Goal: Task Accomplishment & Management: Use online tool/utility

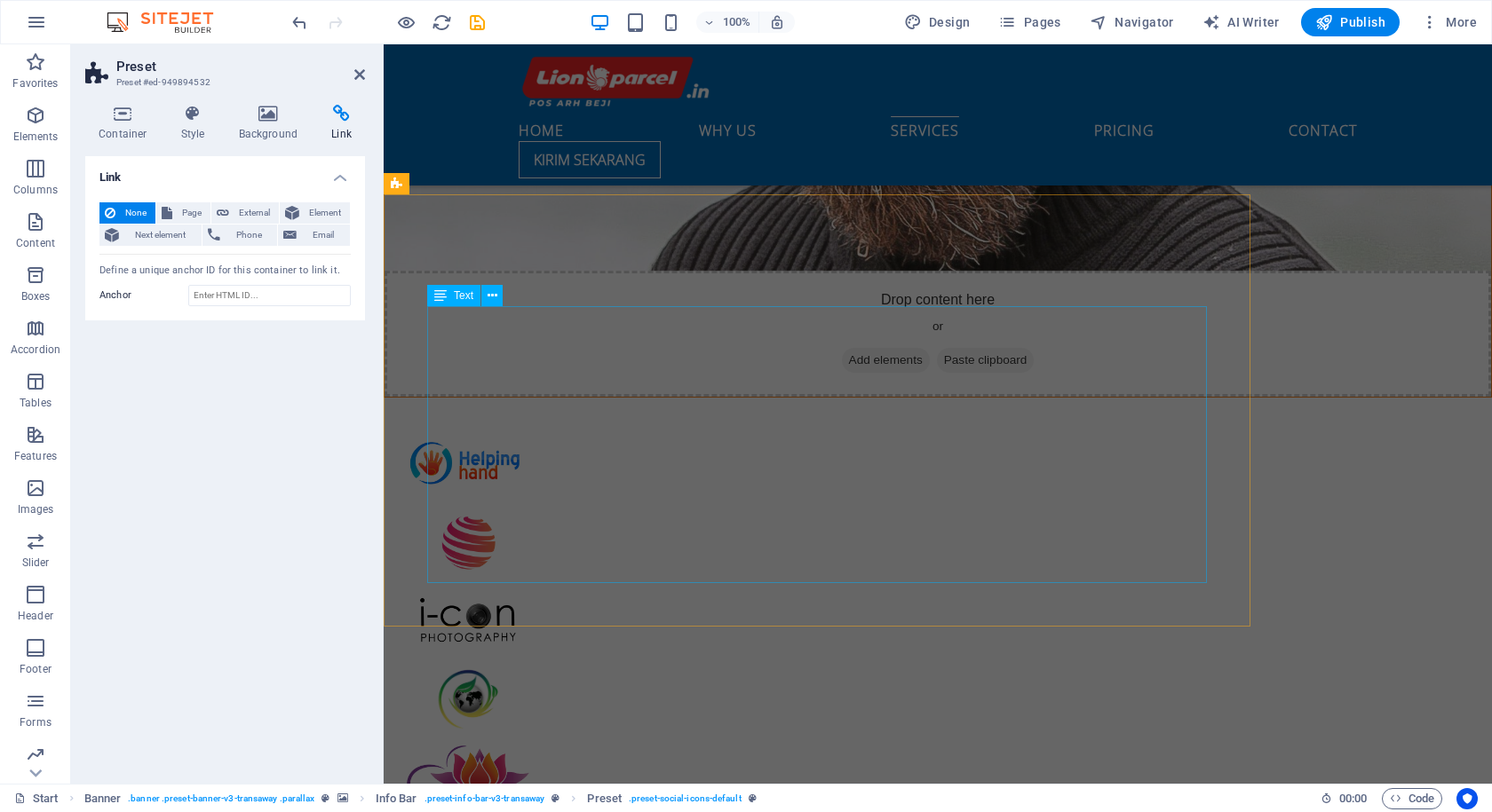
scroll to position [4970, 0]
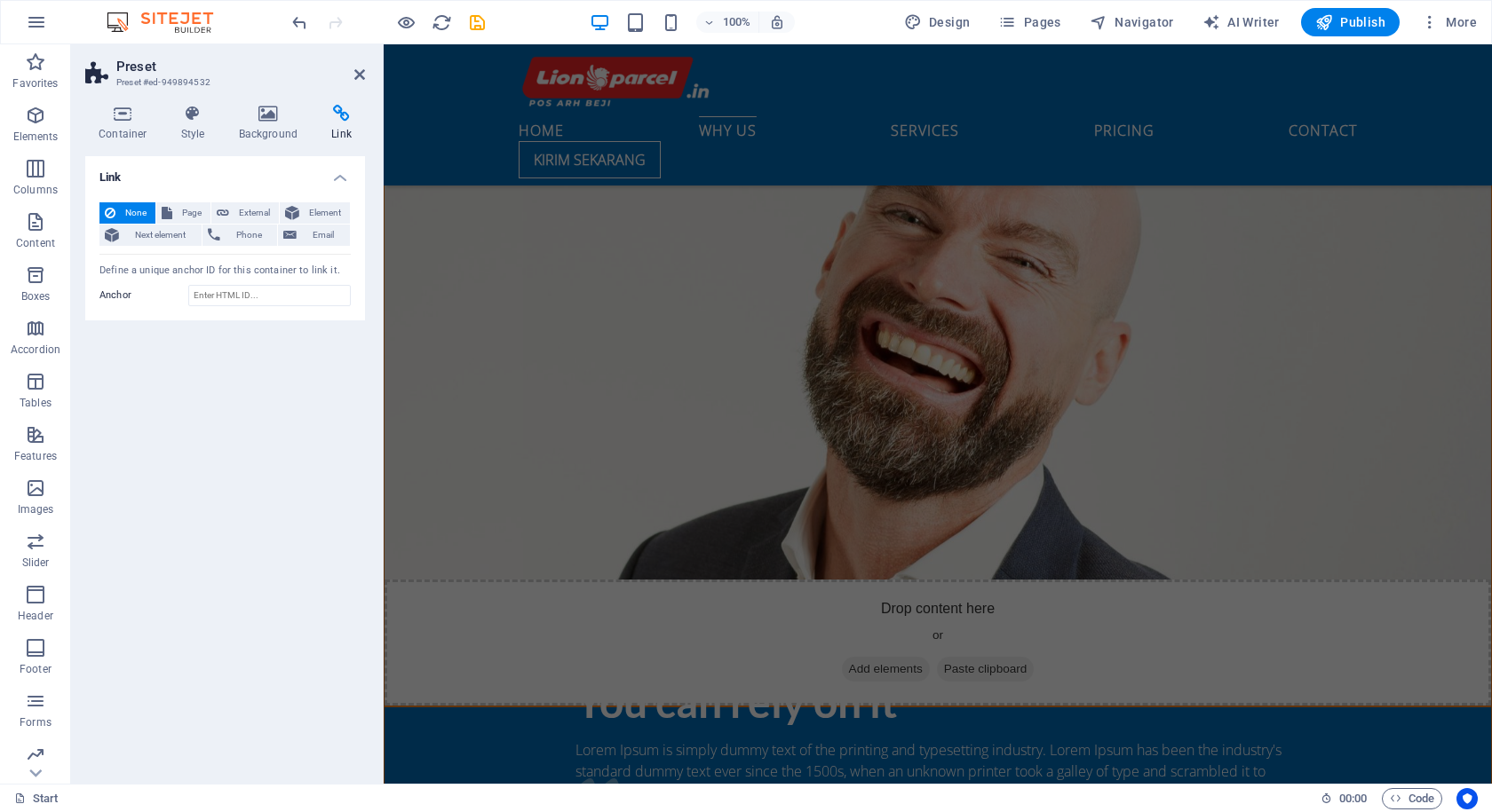
scroll to position [2751, 0]
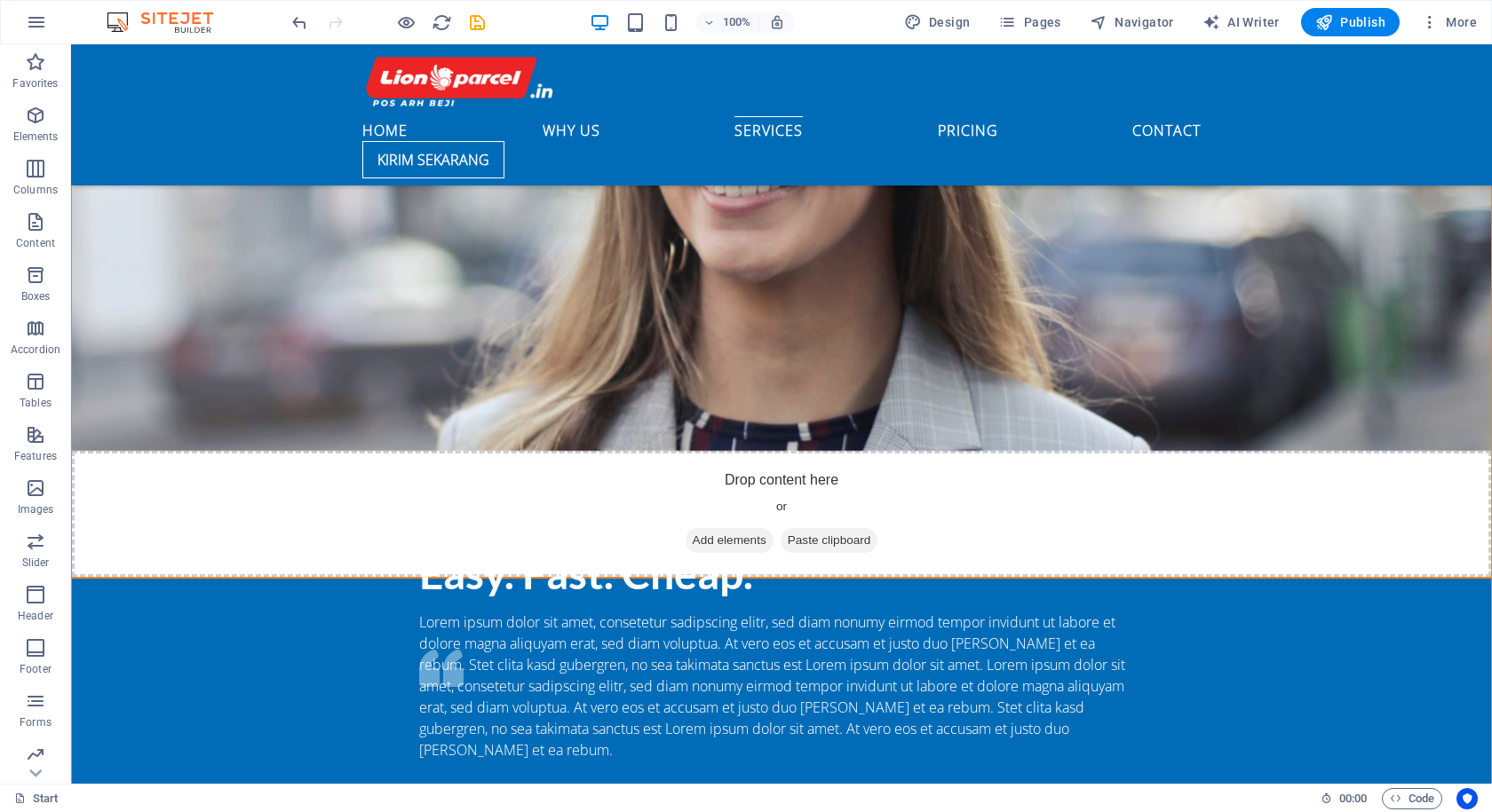
scroll to position [3760, 0]
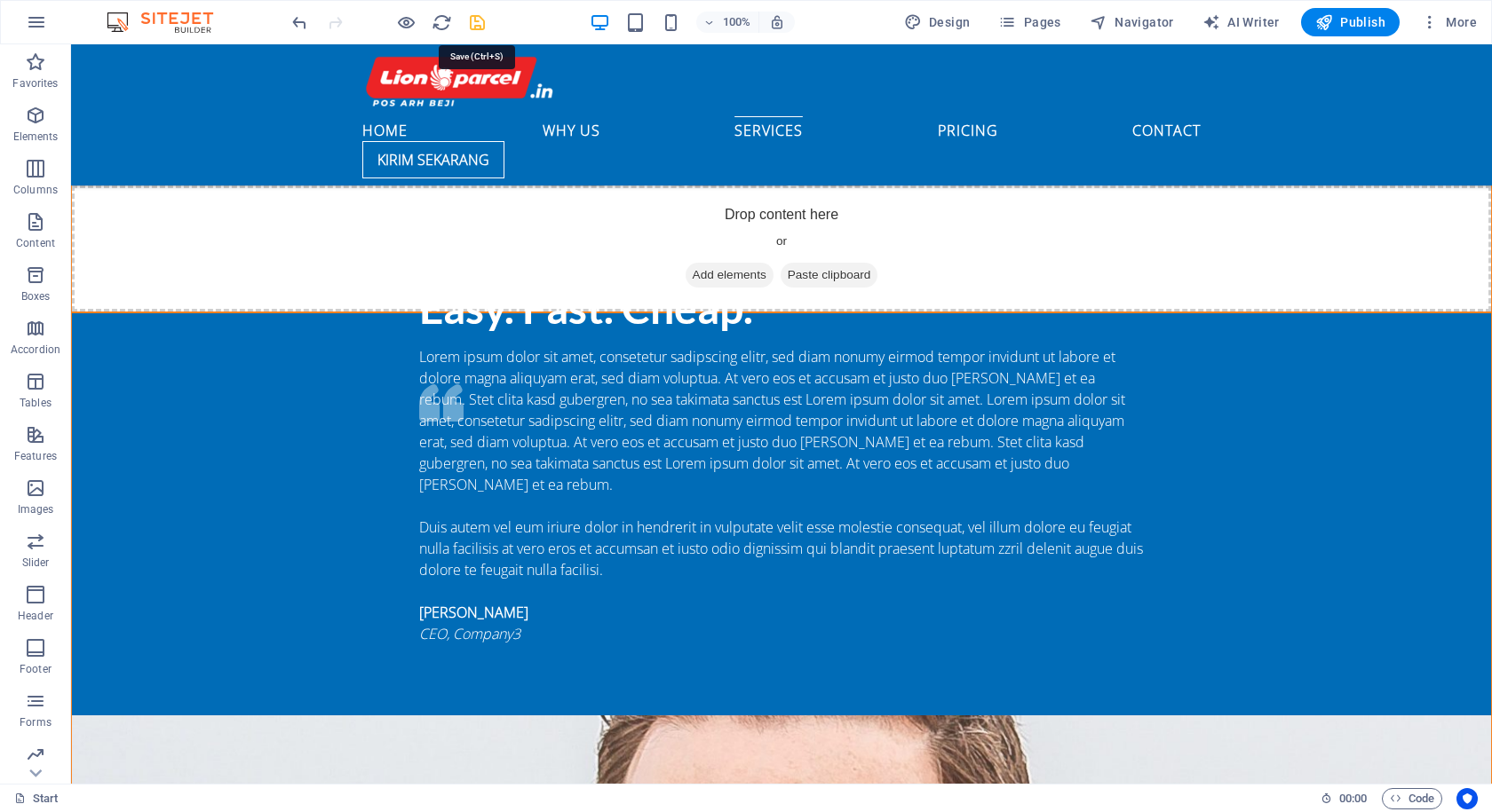
click at [475, 31] on icon "save" at bounding box center [477, 22] width 21 height 21
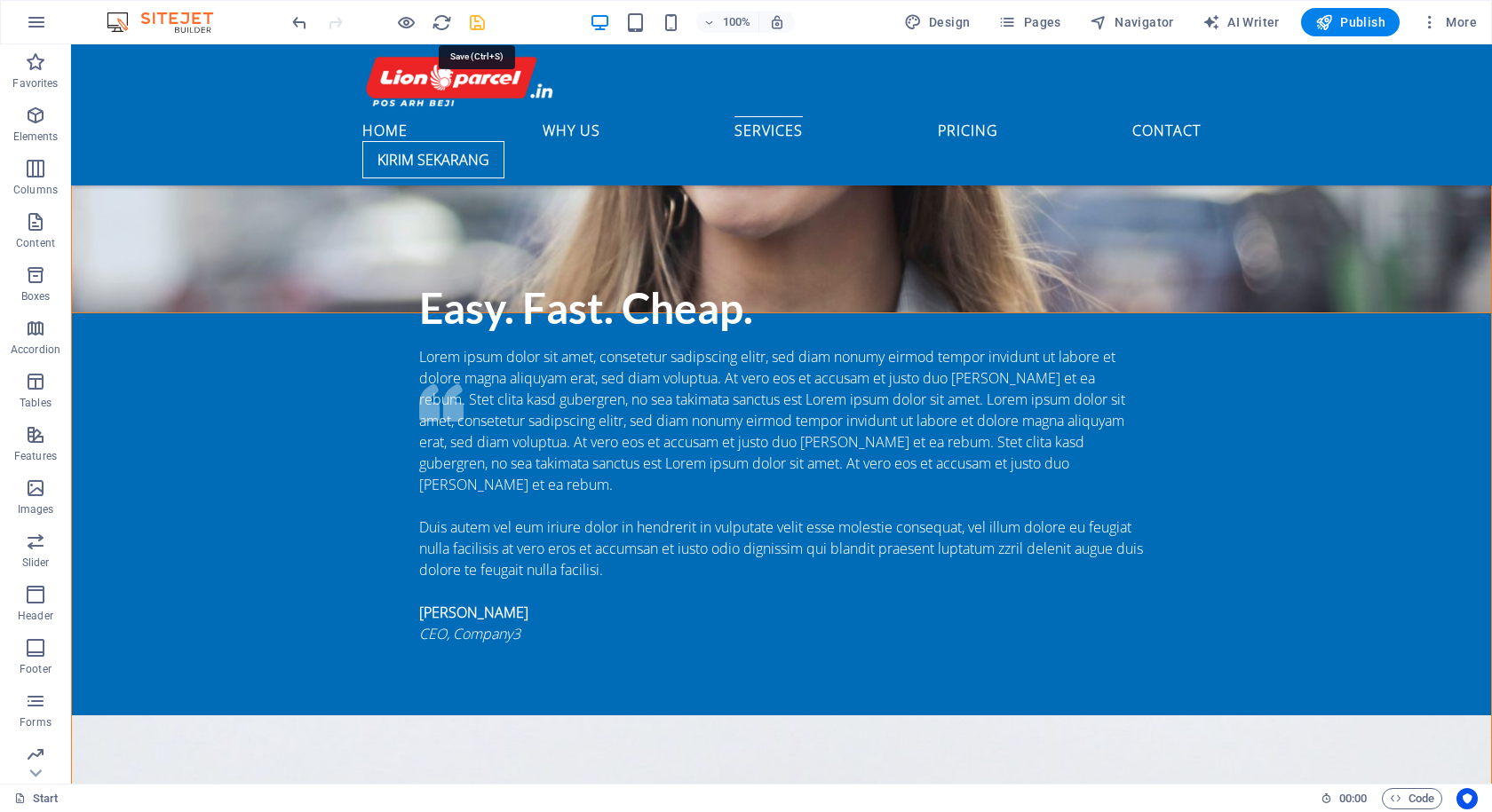
checkbox input "false"
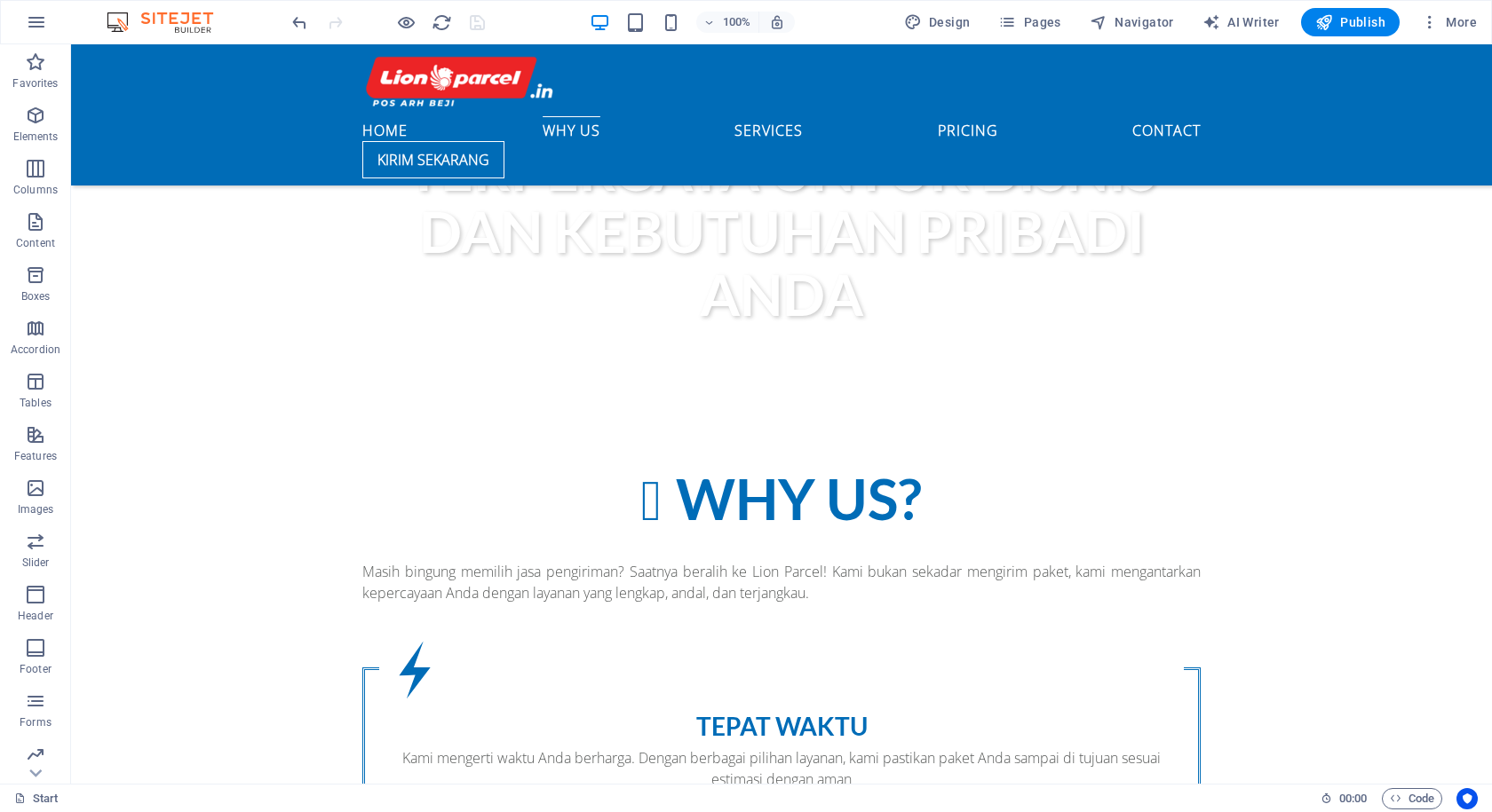
scroll to position [1122, 0]
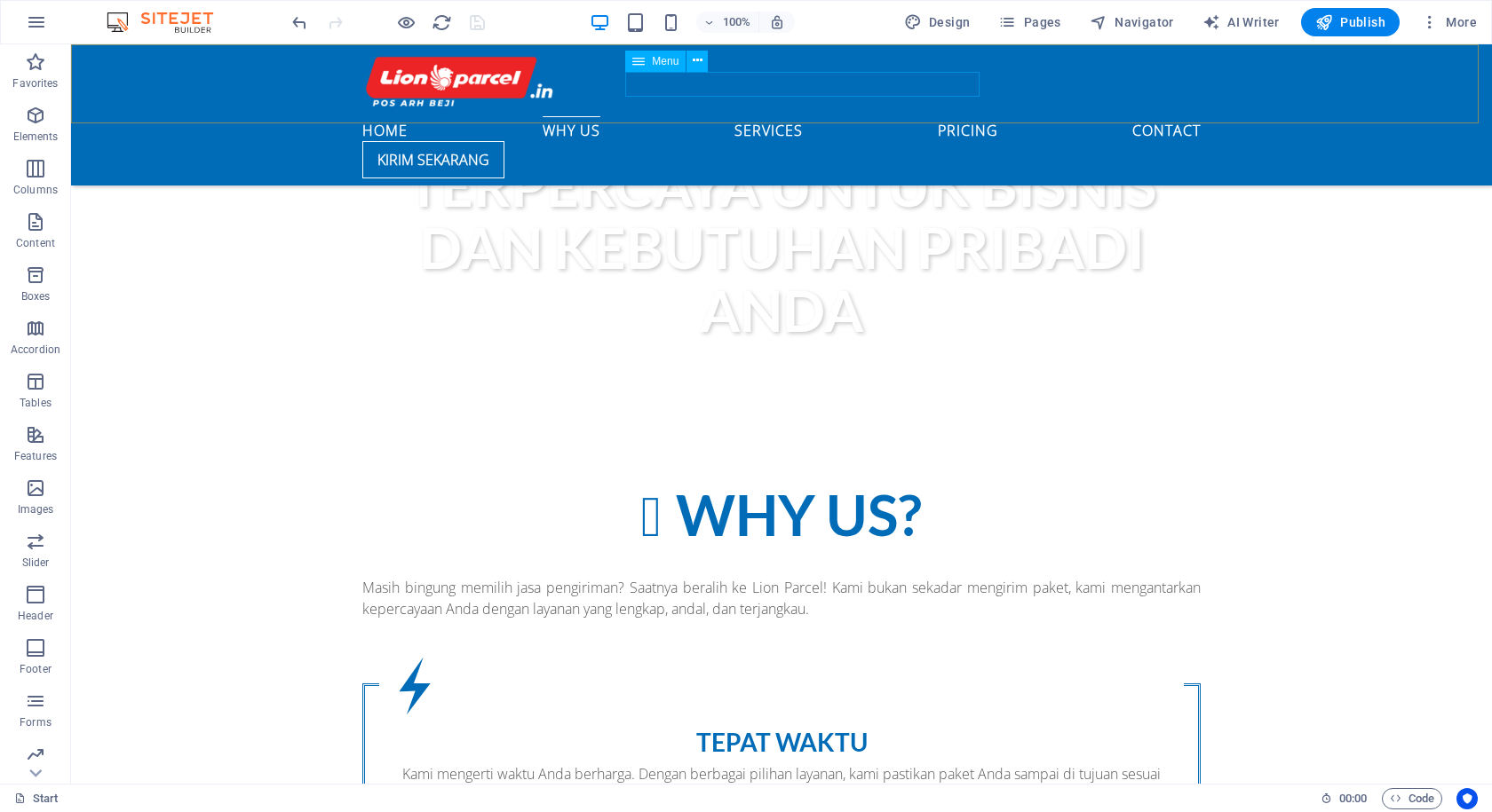
click at [709, 116] on nav "Home Why us Services Pricing Contact" at bounding box center [782, 128] width 839 height 25
click at [665, 65] on span "Menu" at bounding box center [665, 61] width 26 height 10
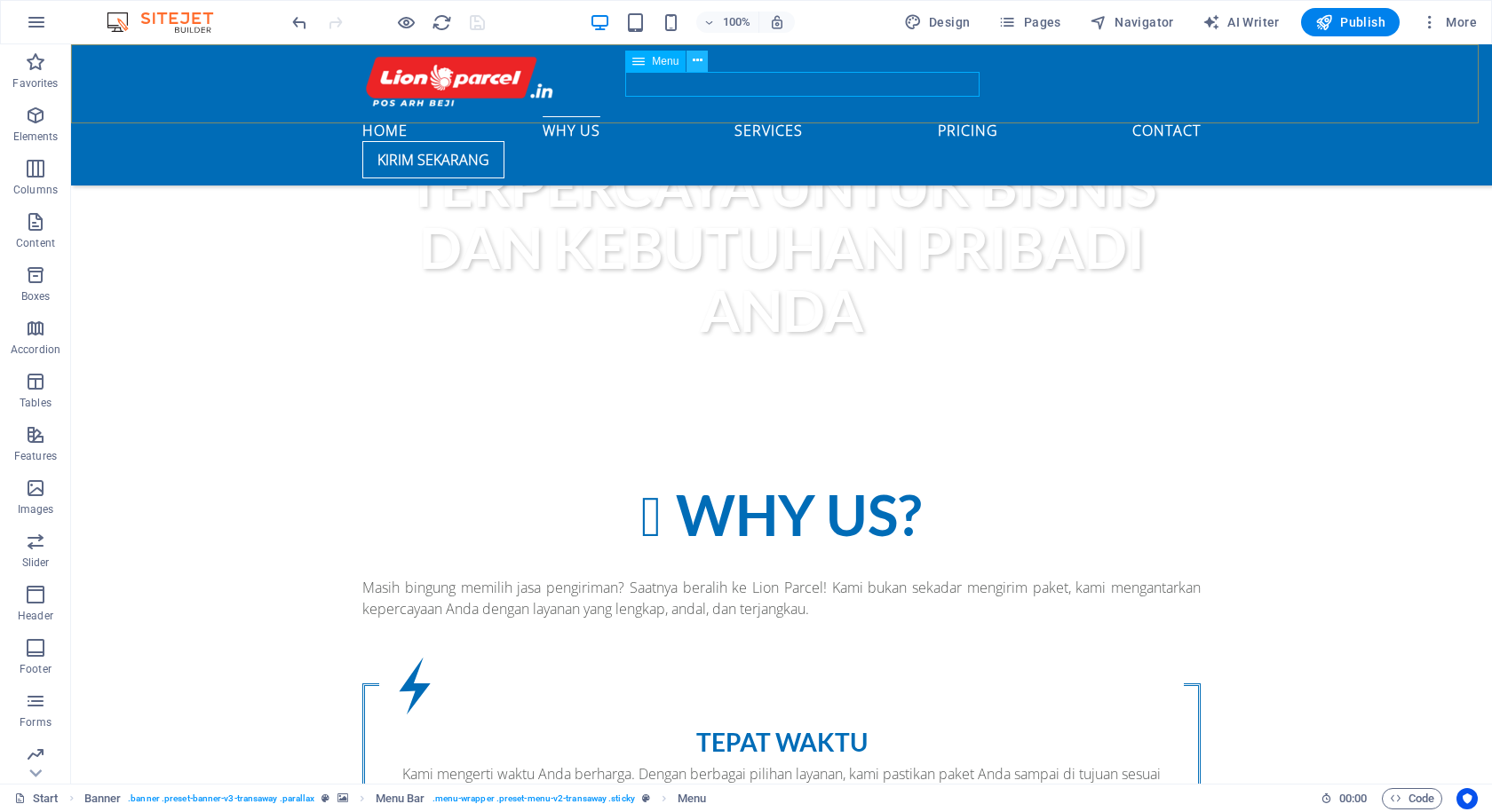
click at [695, 65] on icon at bounding box center [697, 61] width 9 height 19
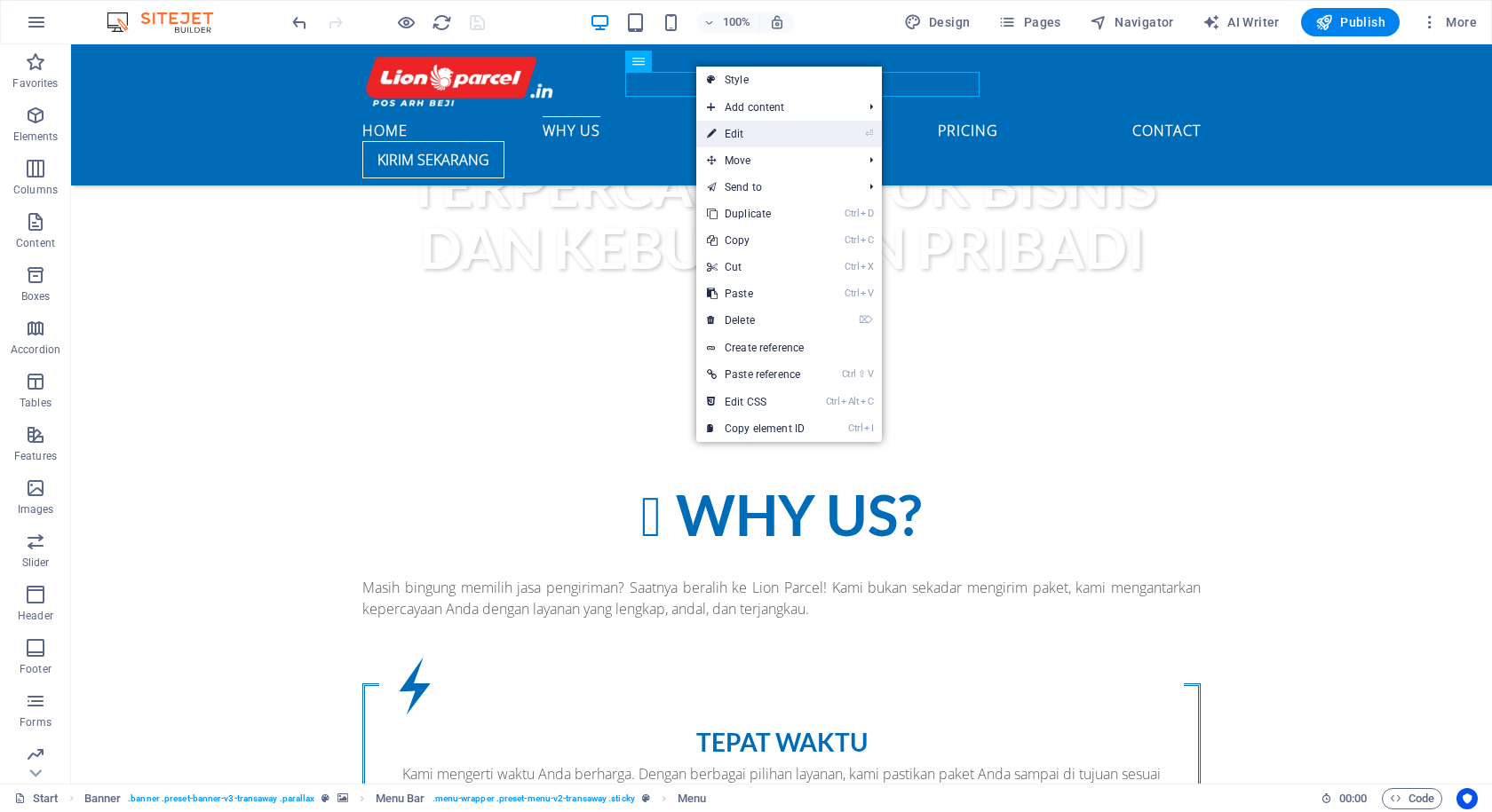
click at [739, 133] on link "⏎ Edit" at bounding box center [755, 134] width 119 height 26
select select
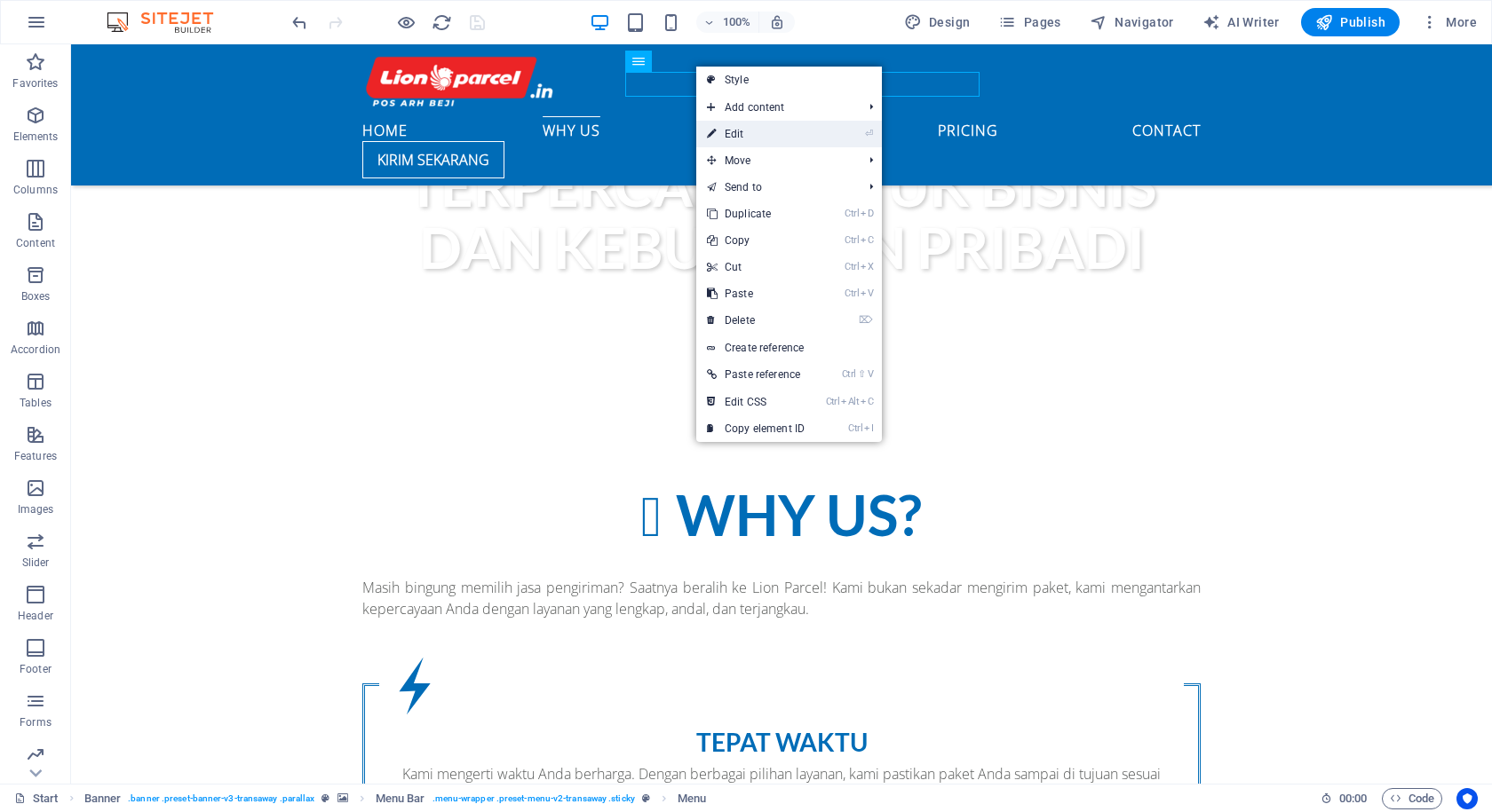
select select
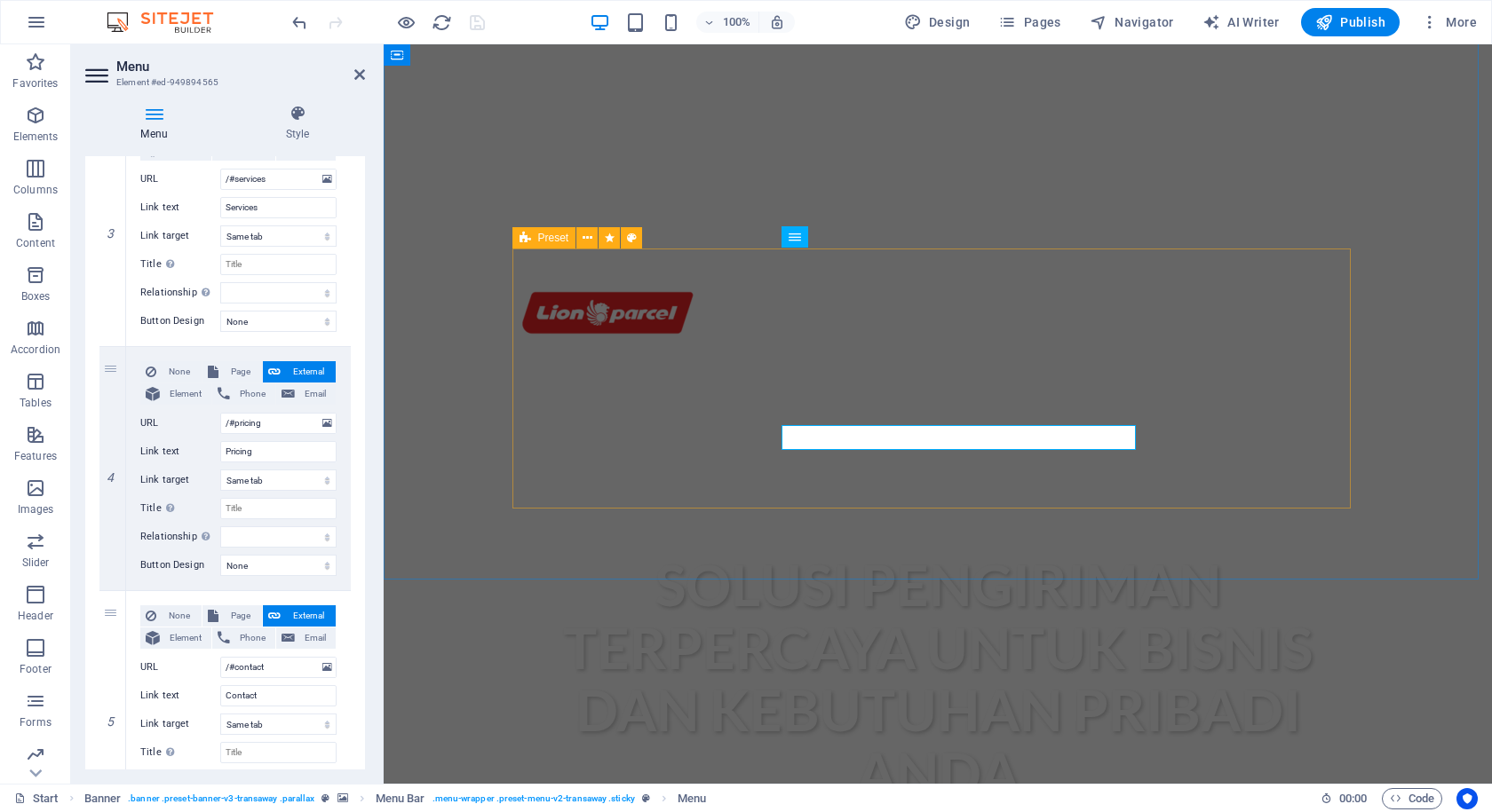
scroll to position [589, 0]
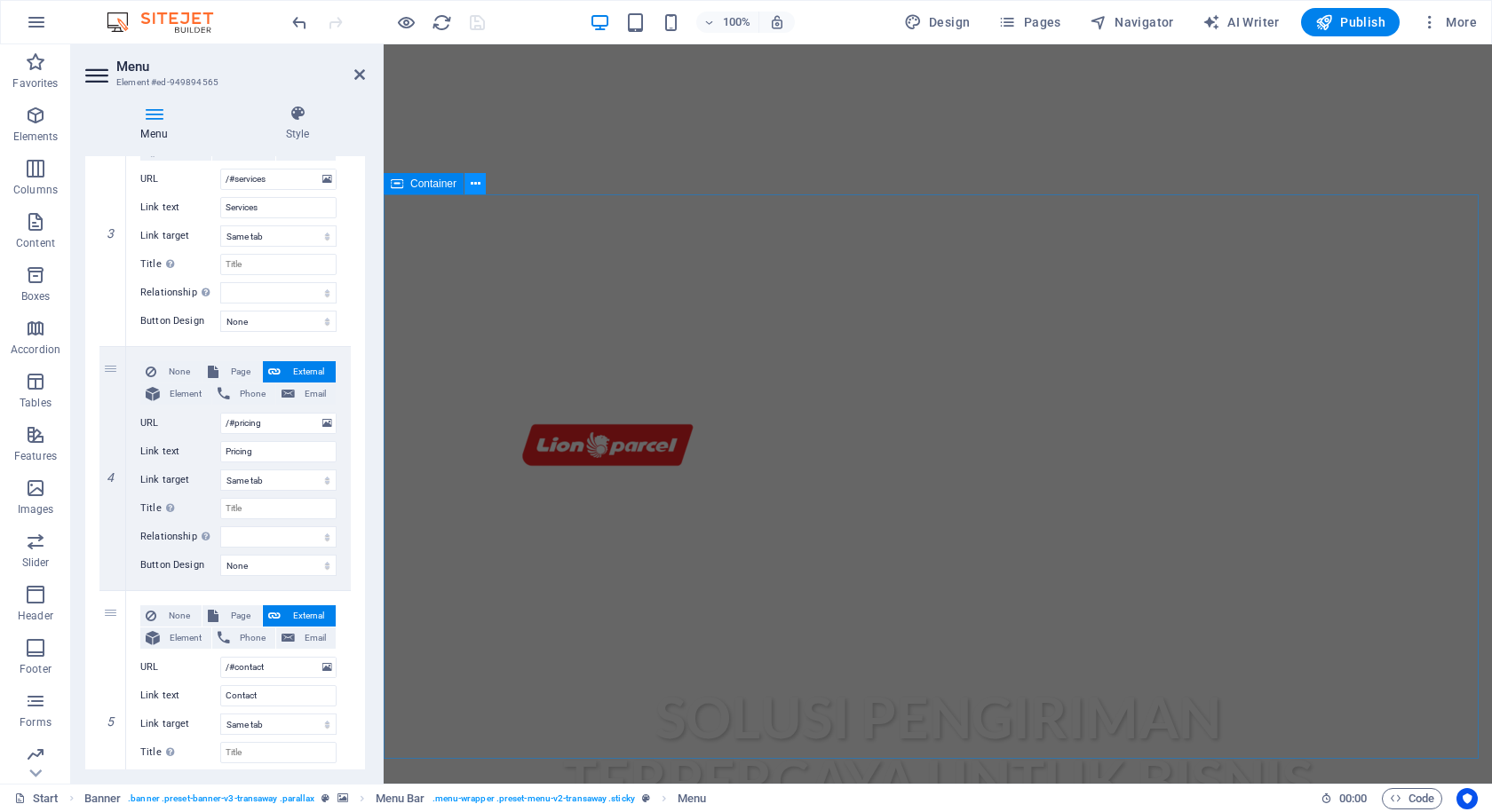
click at [475, 187] on icon at bounding box center [475, 184] width 9 height 19
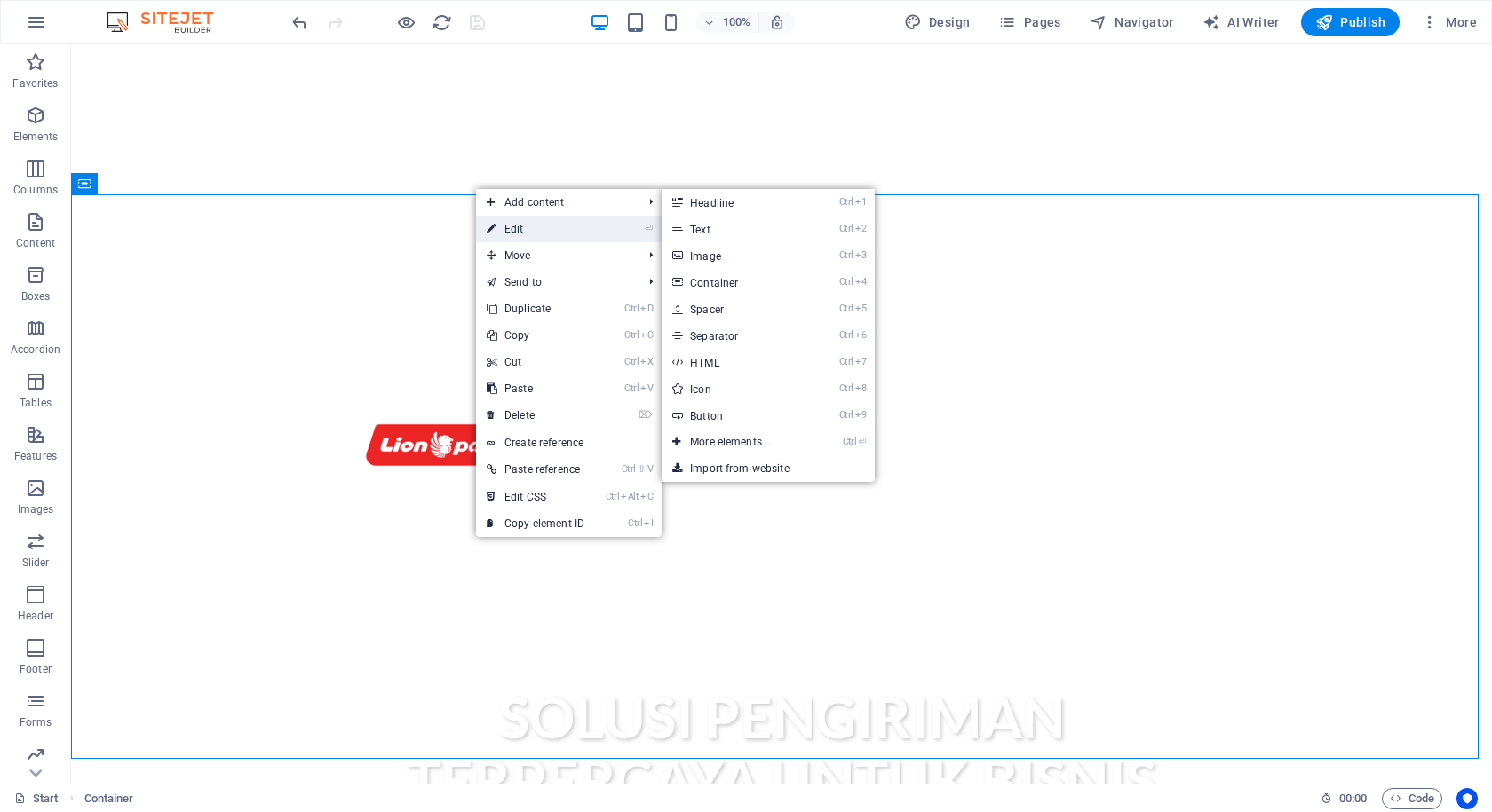
click at [504, 220] on link "⏎ Edit" at bounding box center [534, 229] width 119 height 26
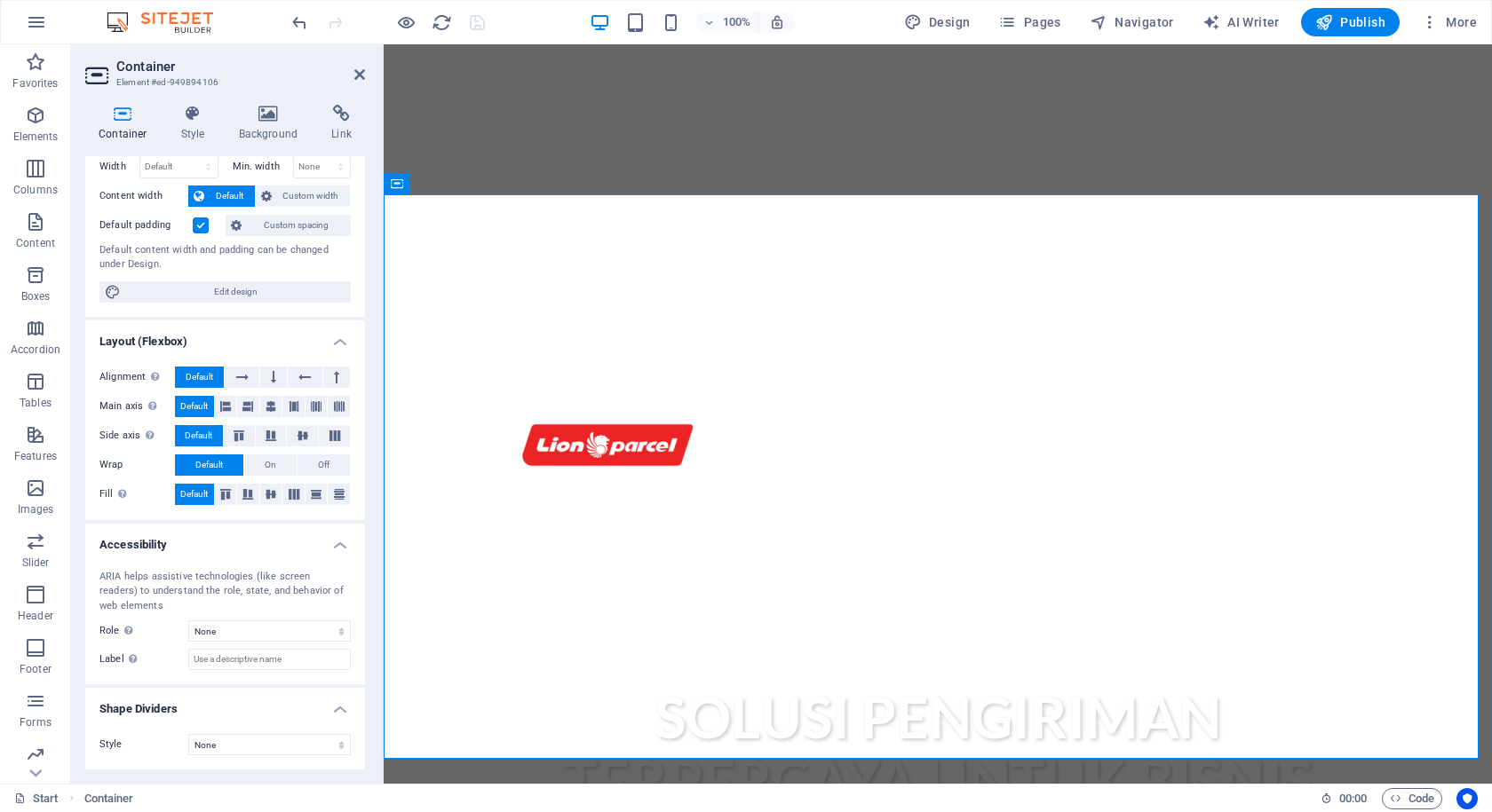
scroll to position [0, 0]
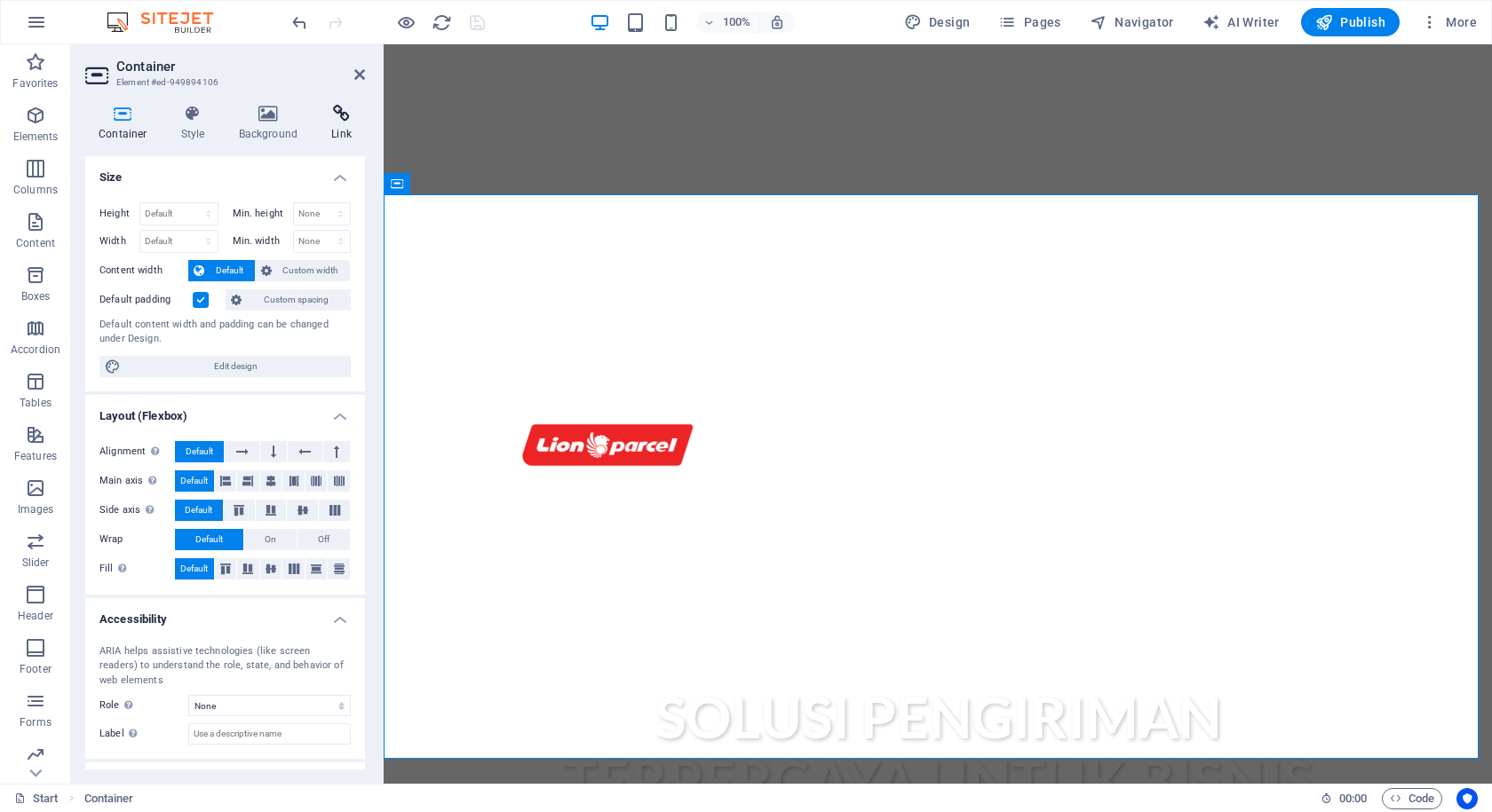
click at [339, 129] on h4 "Link" at bounding box center [342, 123] width 47 height 37
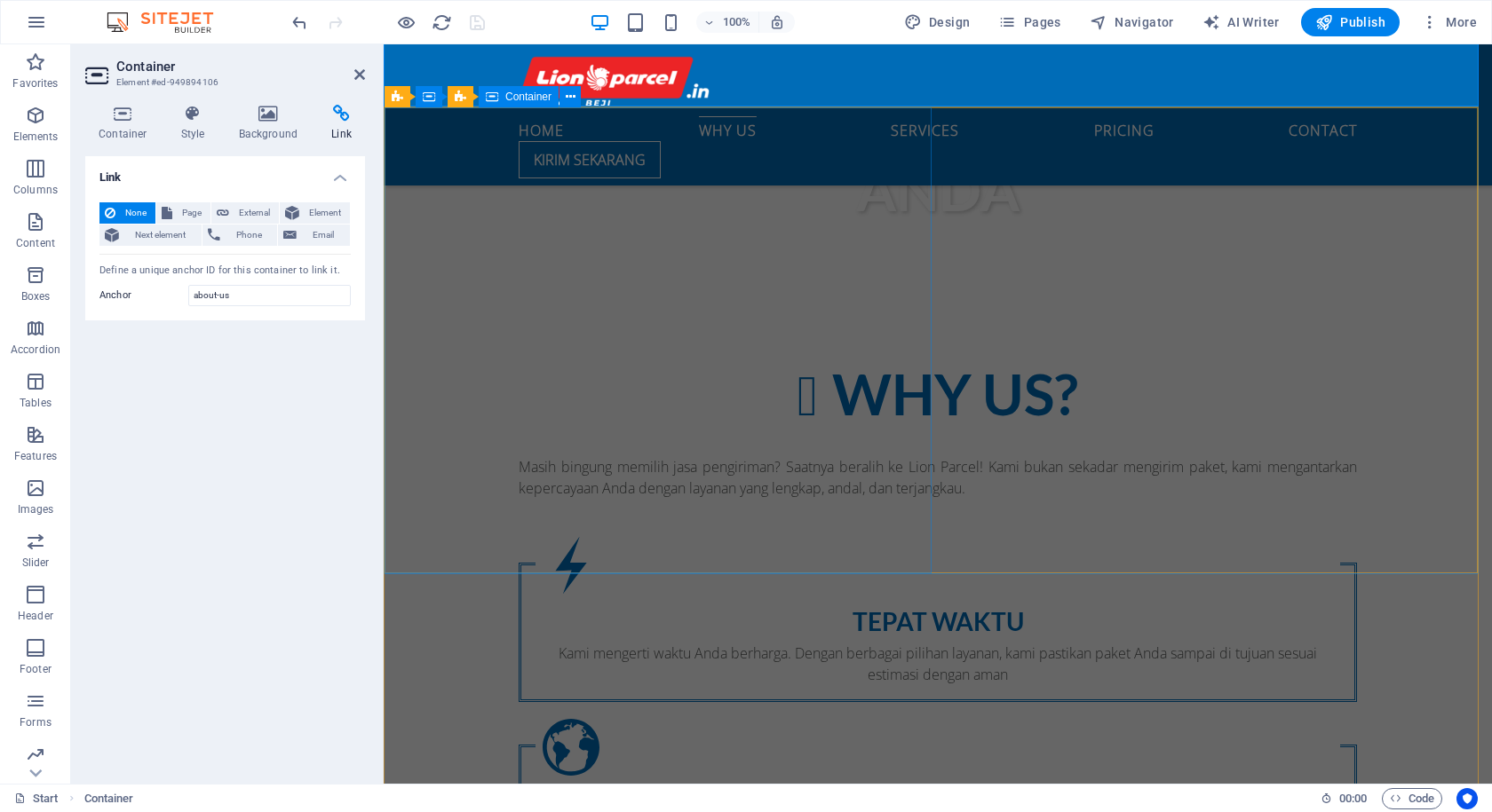
scroll to position [1065, 0]
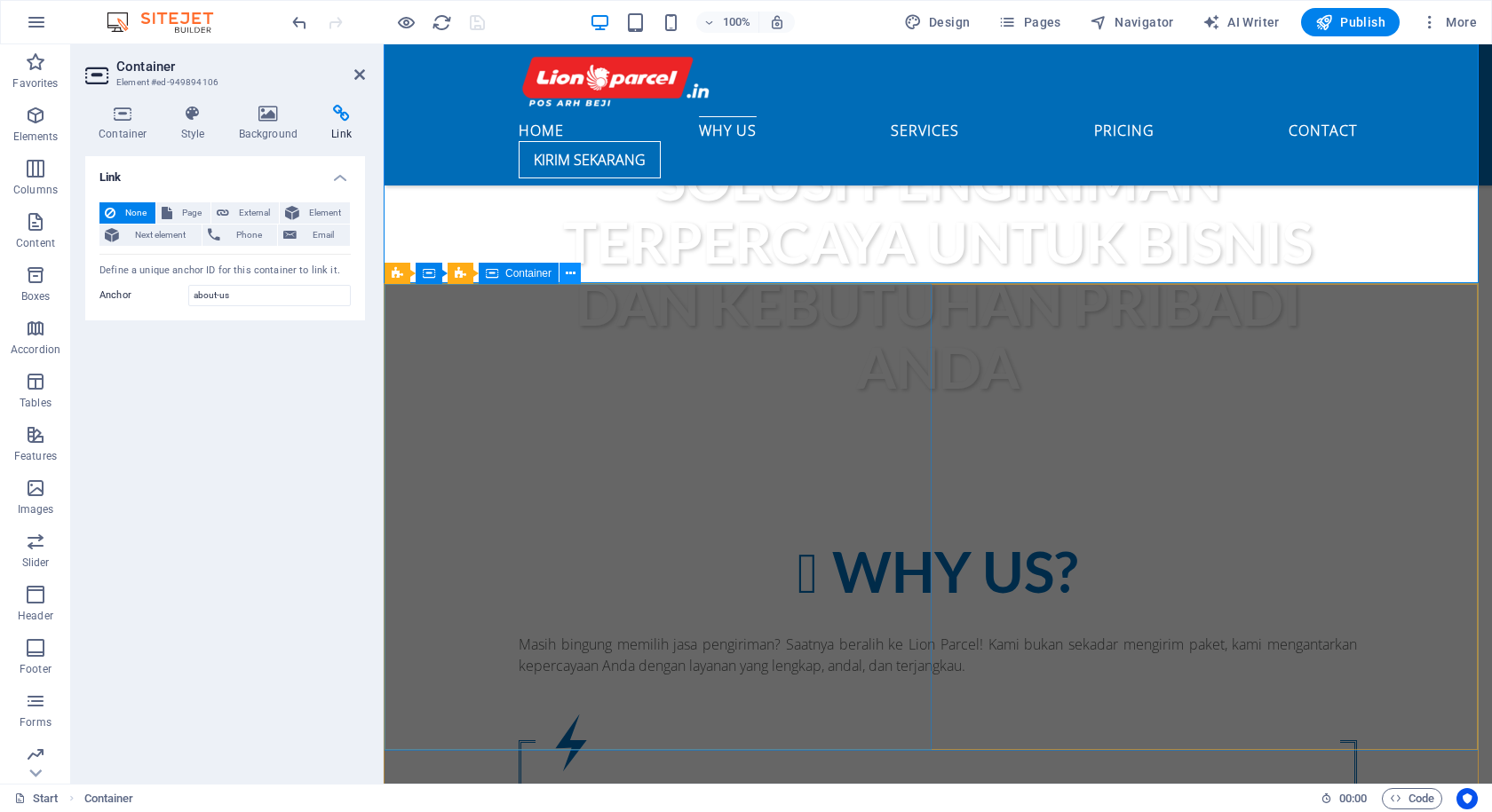
click at [563, 274] on button at bounding box center [570, 273] width 22 height 22
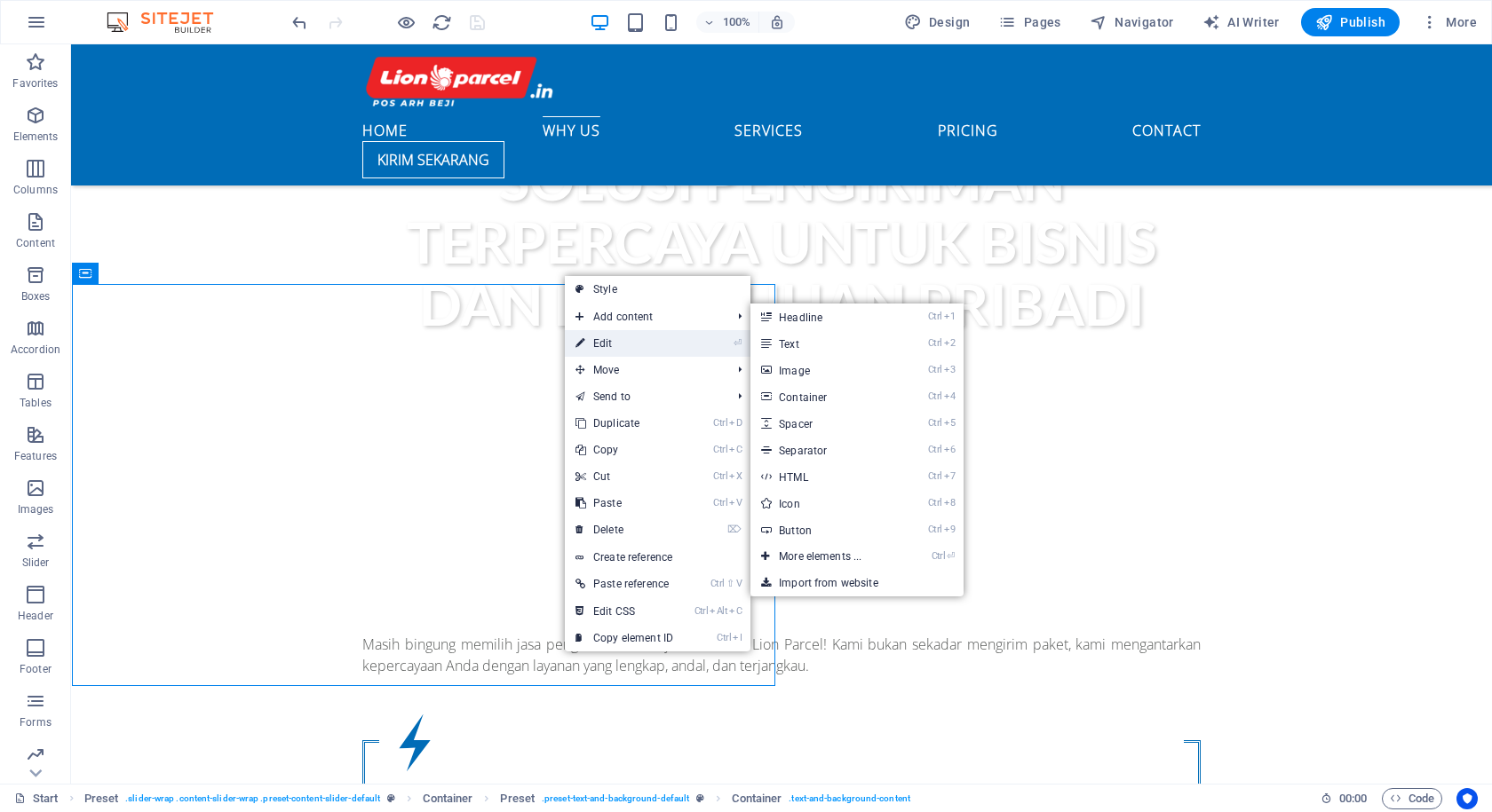
click at [611, 341] on link "⏎ Edit" at bounding box center [623, 343] width 119 height 26
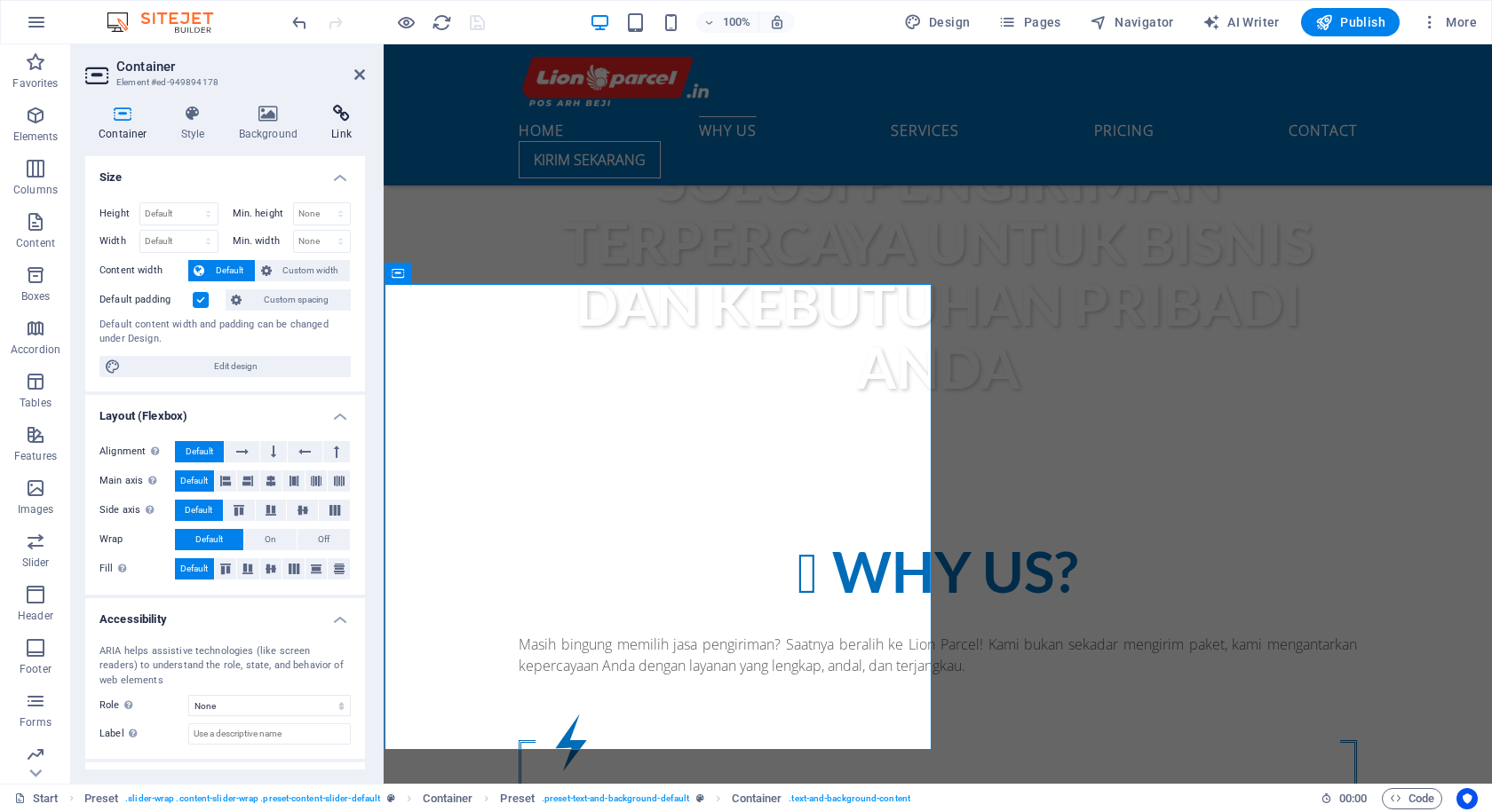
click at [343, 112] on icon at bounding box center [342, 113] width 47 height 18
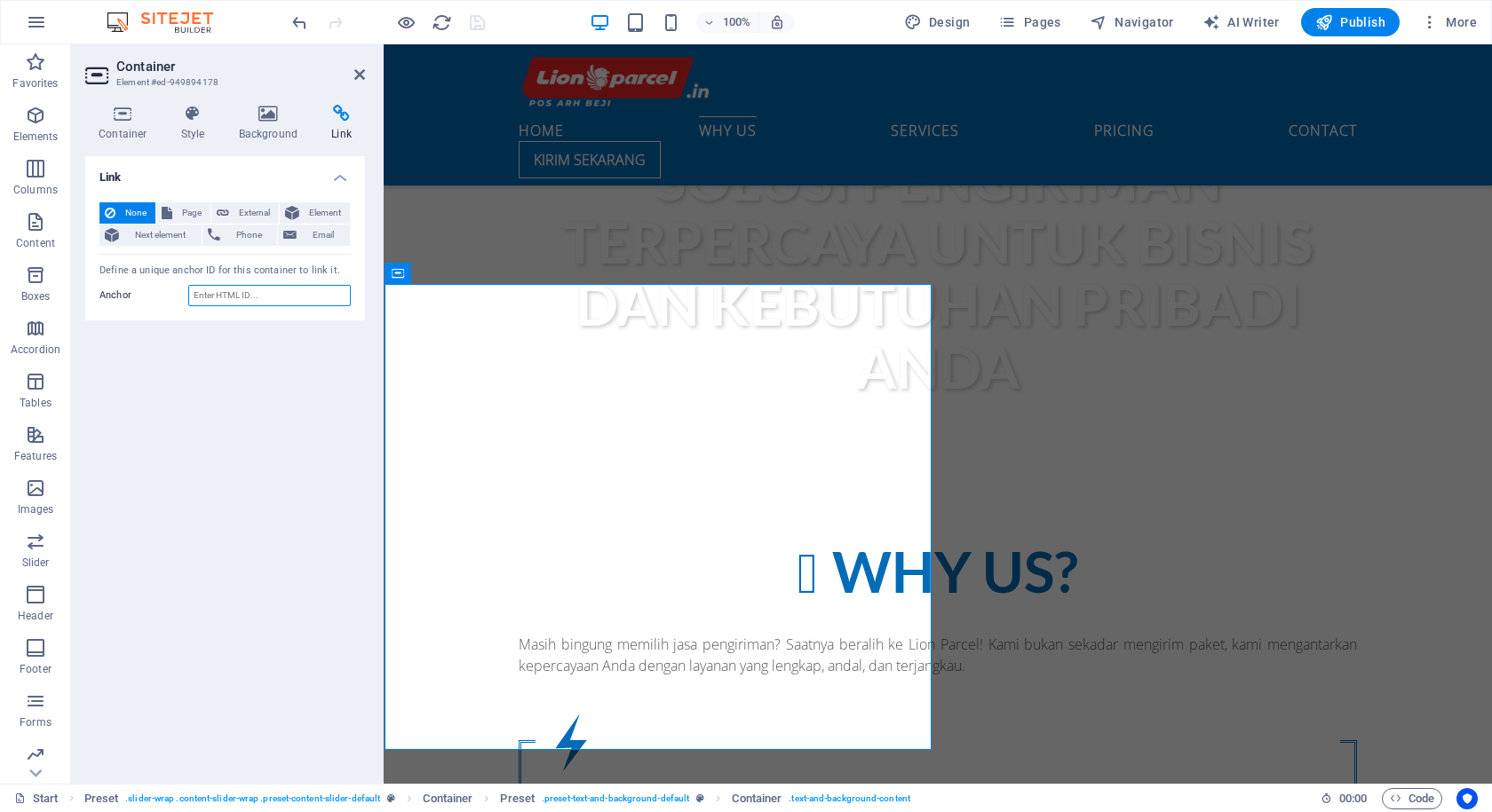
click at [286, 291] on input "Anchor" at bounding box center [270, 296] width 163 height 22
type input "AboutUs"
click at [856, 65] on icon at bounding box center [854, 61] width 9 height 19
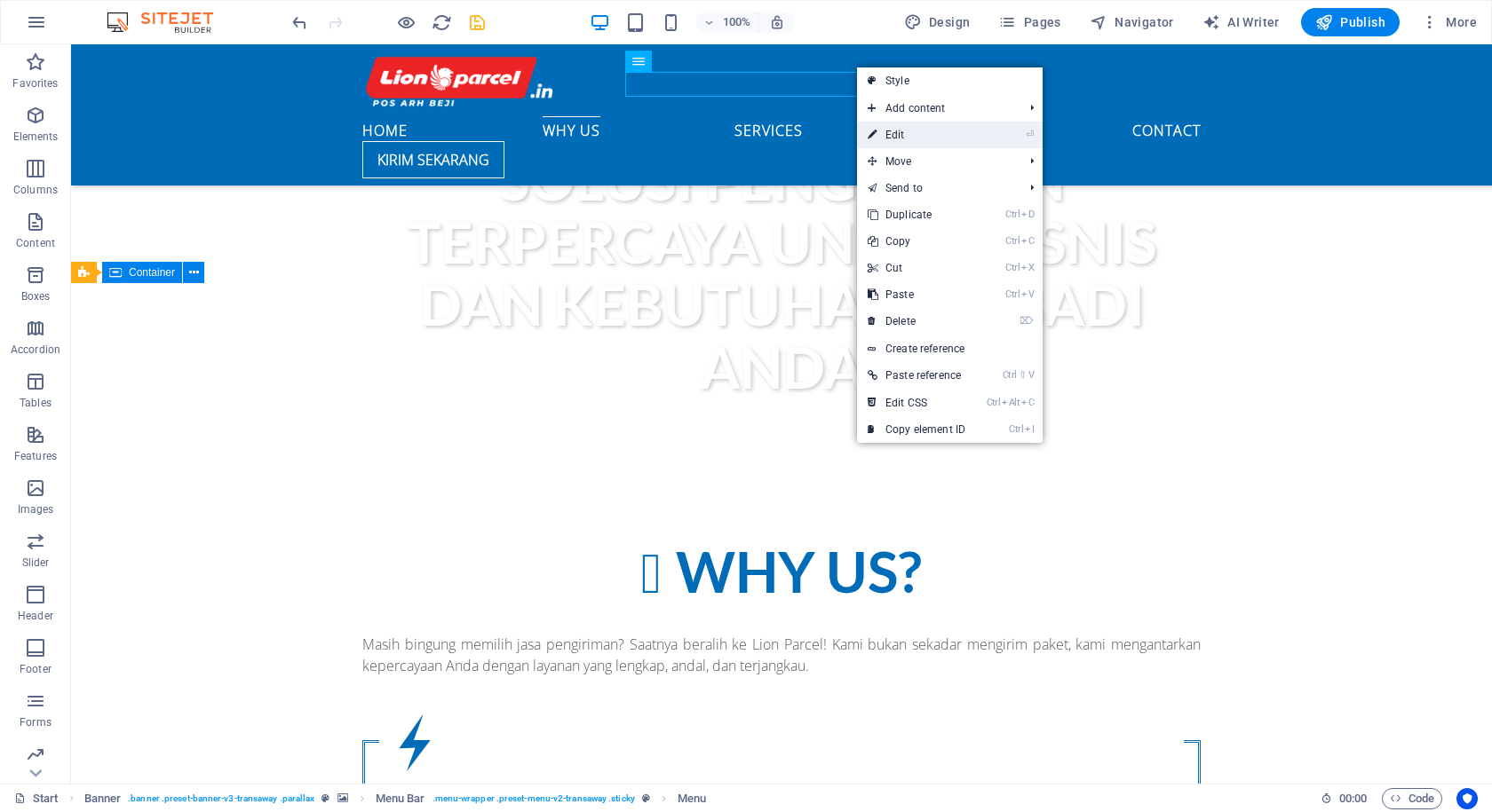
click at [908, 135] on link "⏎ Edit" at bounding box center [915, 135] width 119 height 26
select select
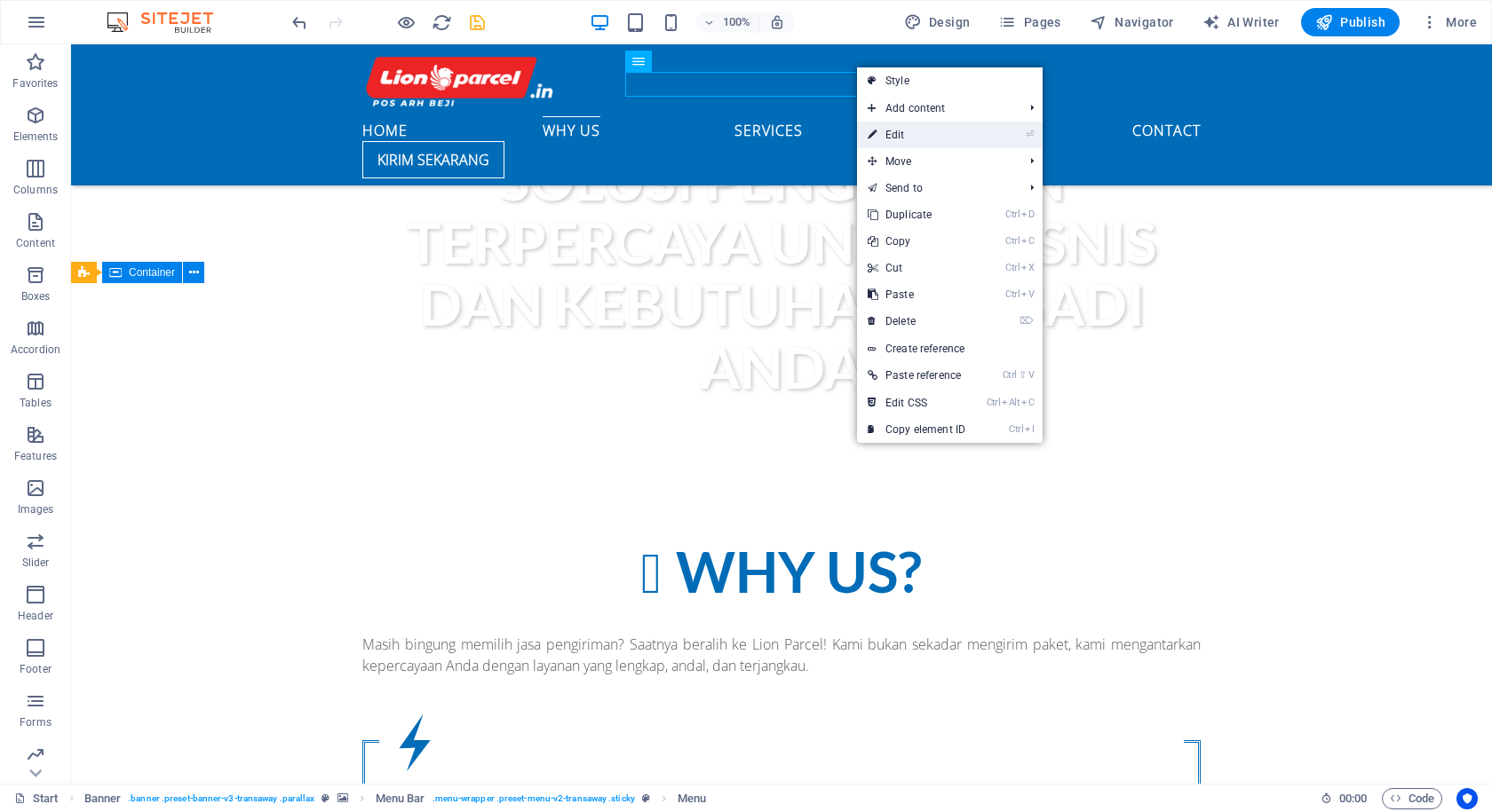
select select
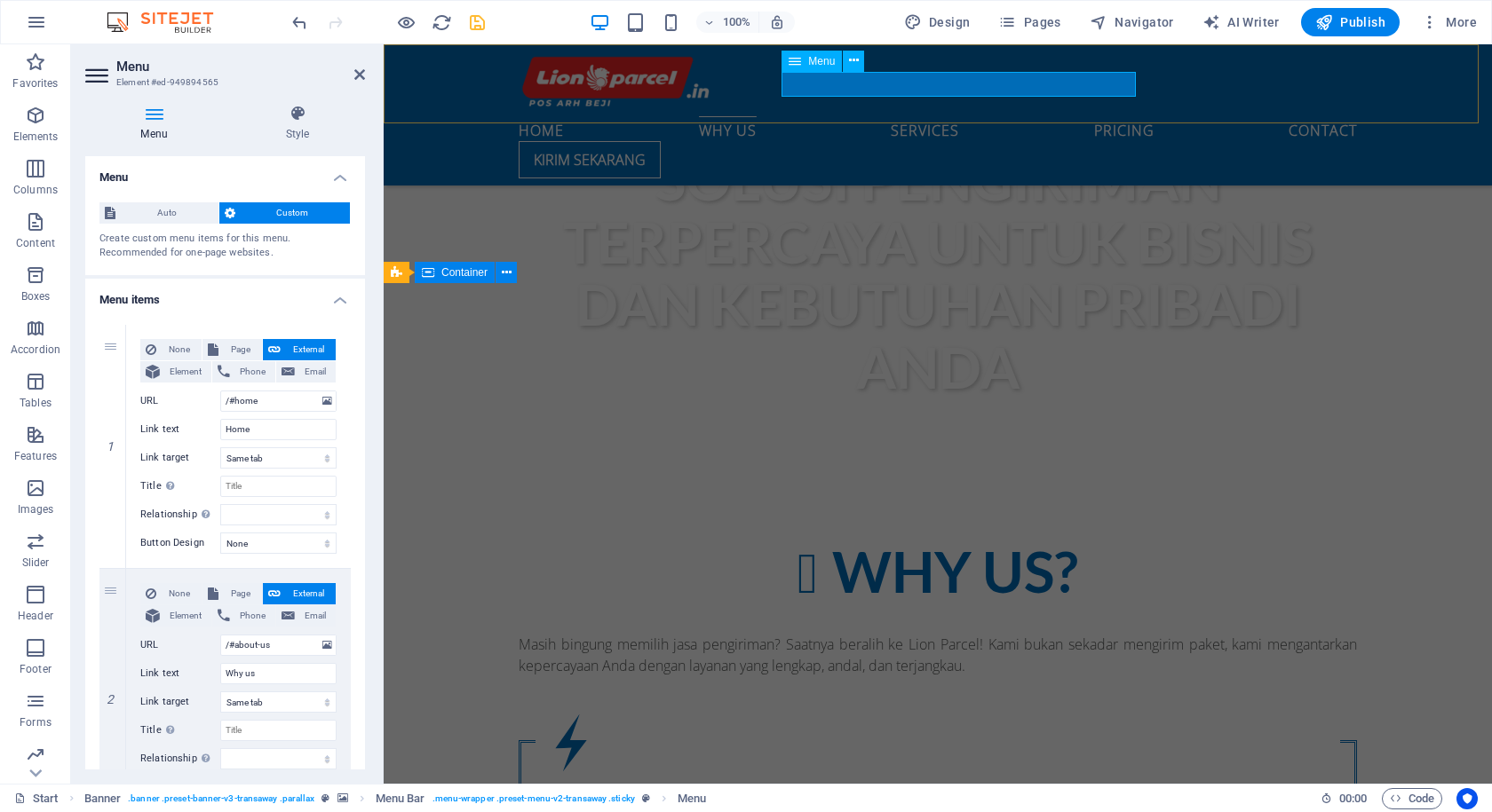
click at [1018, 116] on nav "Home Why us Services Pricing Contact" at bounding box center [938, 128] width 839 height 25
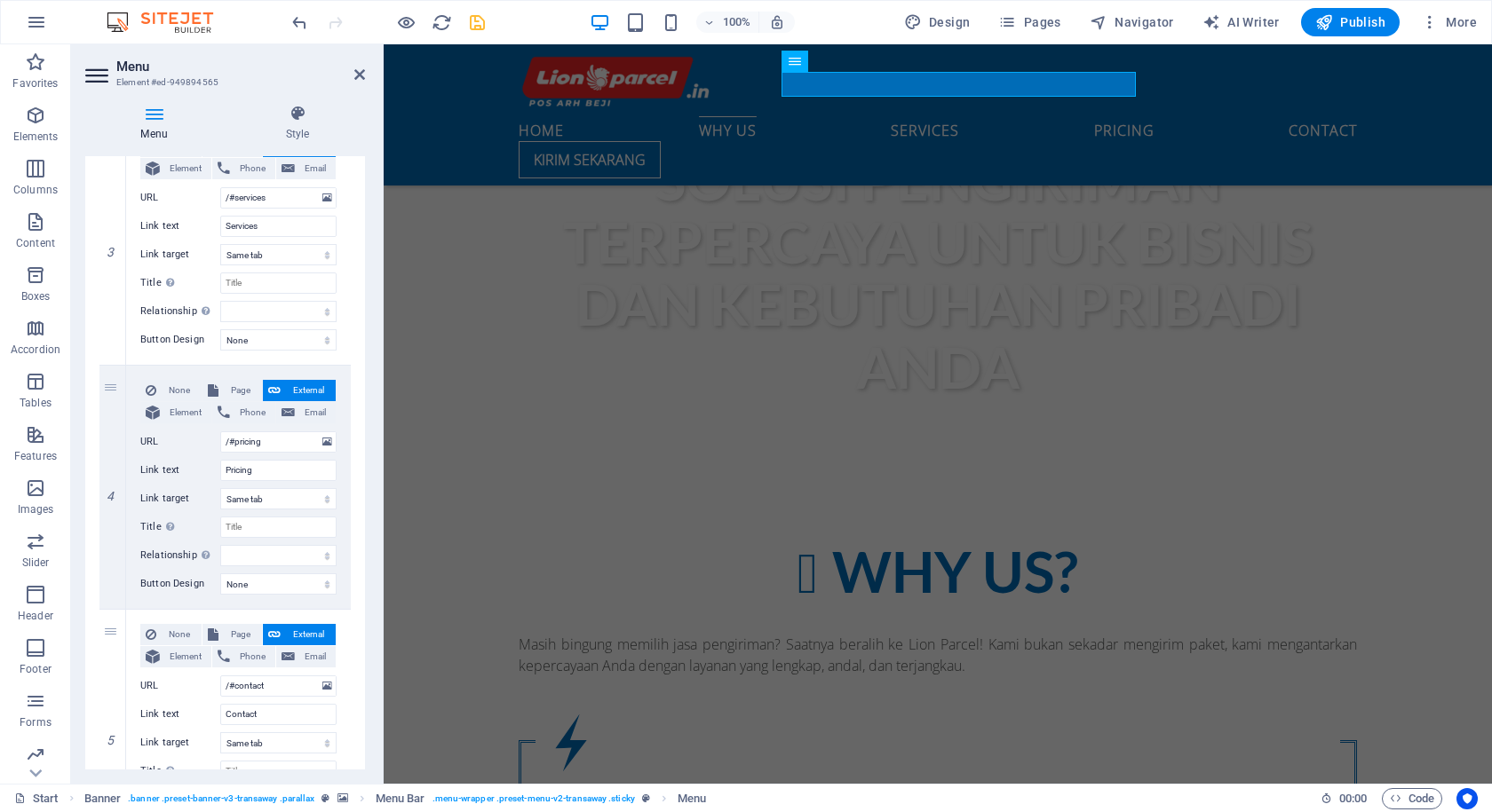
scroll to position [710, 0]
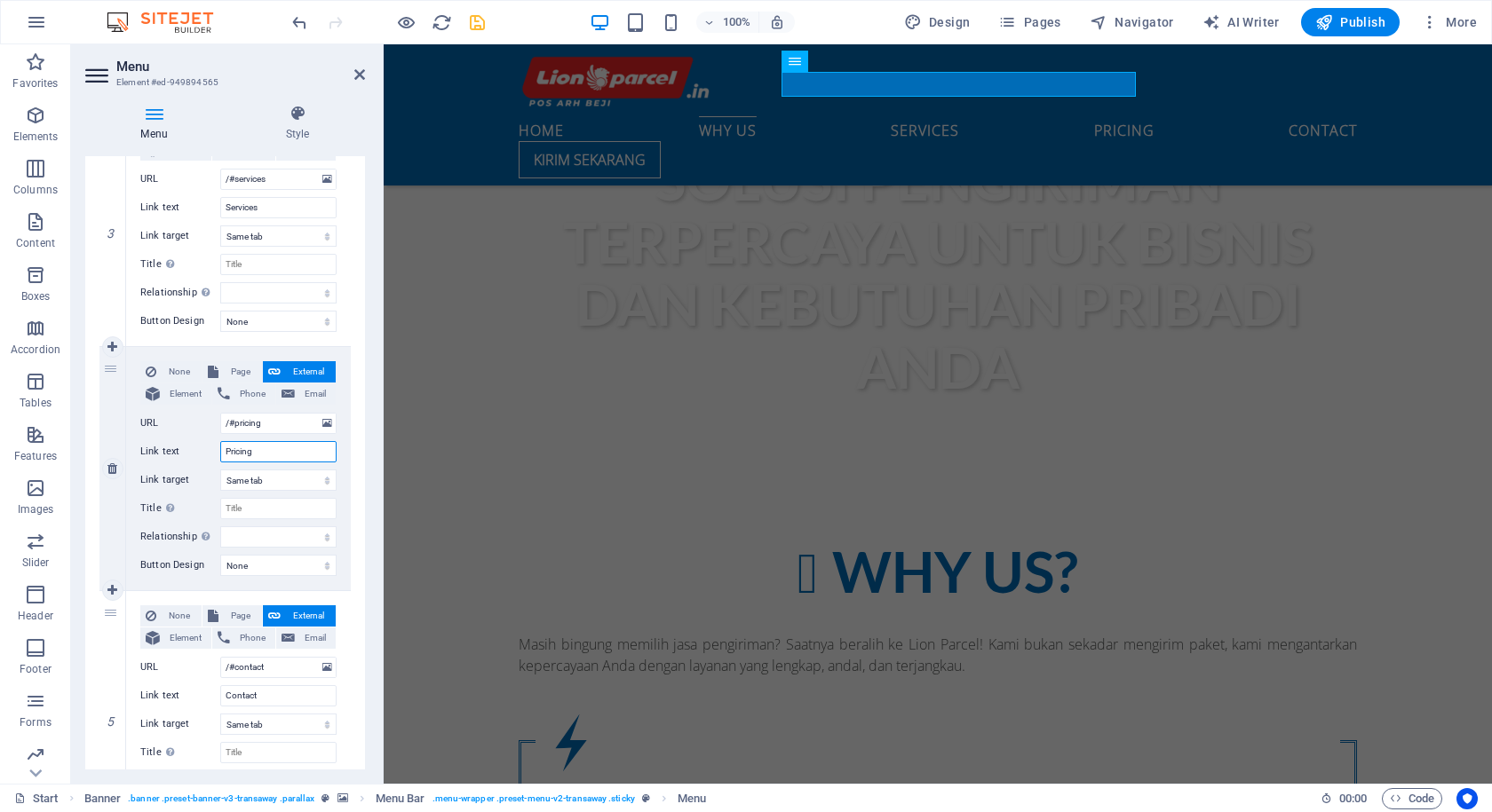
drag, startPoint x: 261, startPoint y: 448, endPoint x: 174, endPoint y: 443, distance: 87.1
click at [174, 443] on div "Link text Pricing" at bounding box center [239, 451] width 197 height 22
type input "About Us"
select select
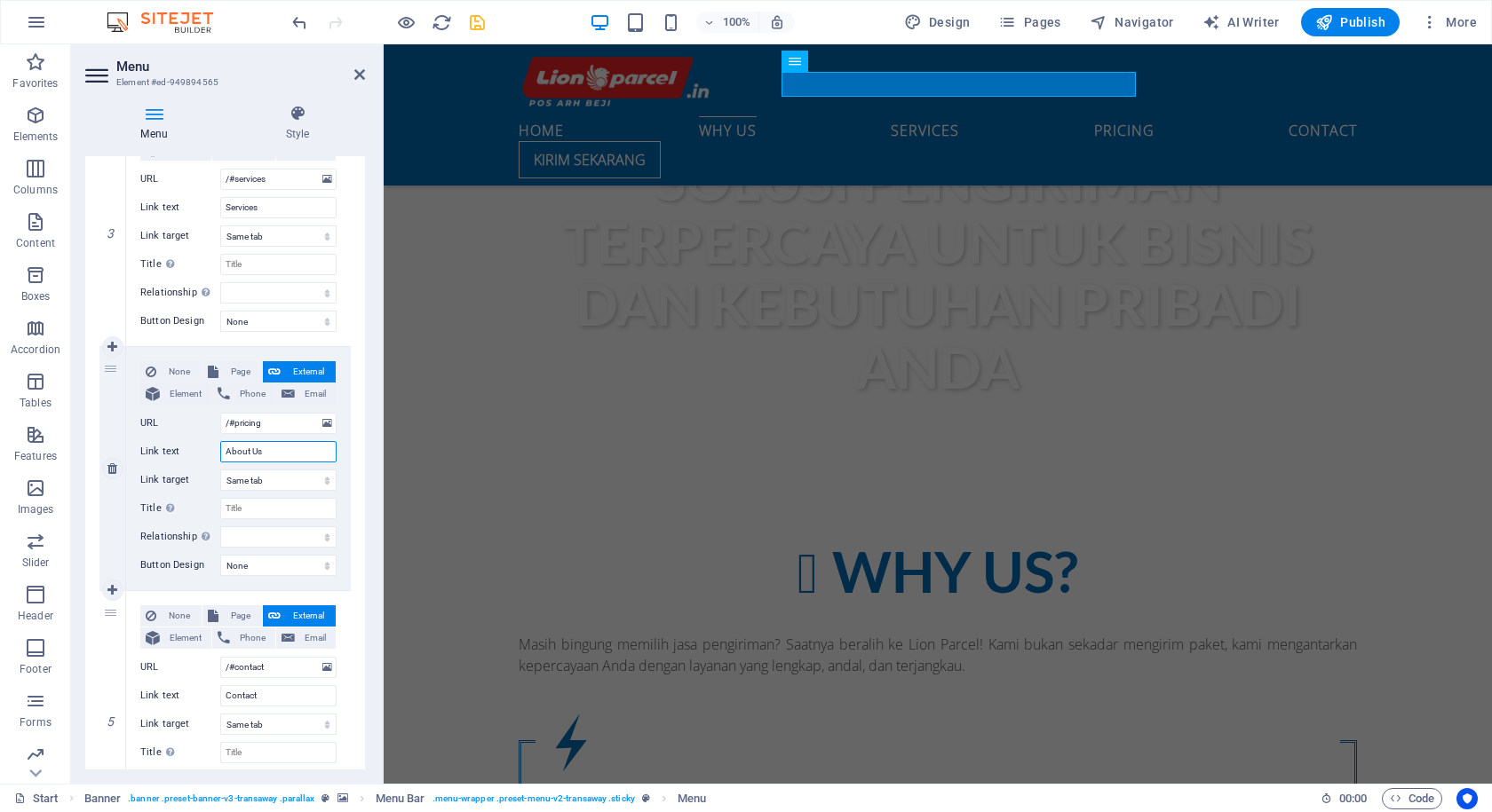
select select
type input "About Us"
click at [288, 425] on input "/#pricing" at bounding box center [278, 423] width 116 height 22
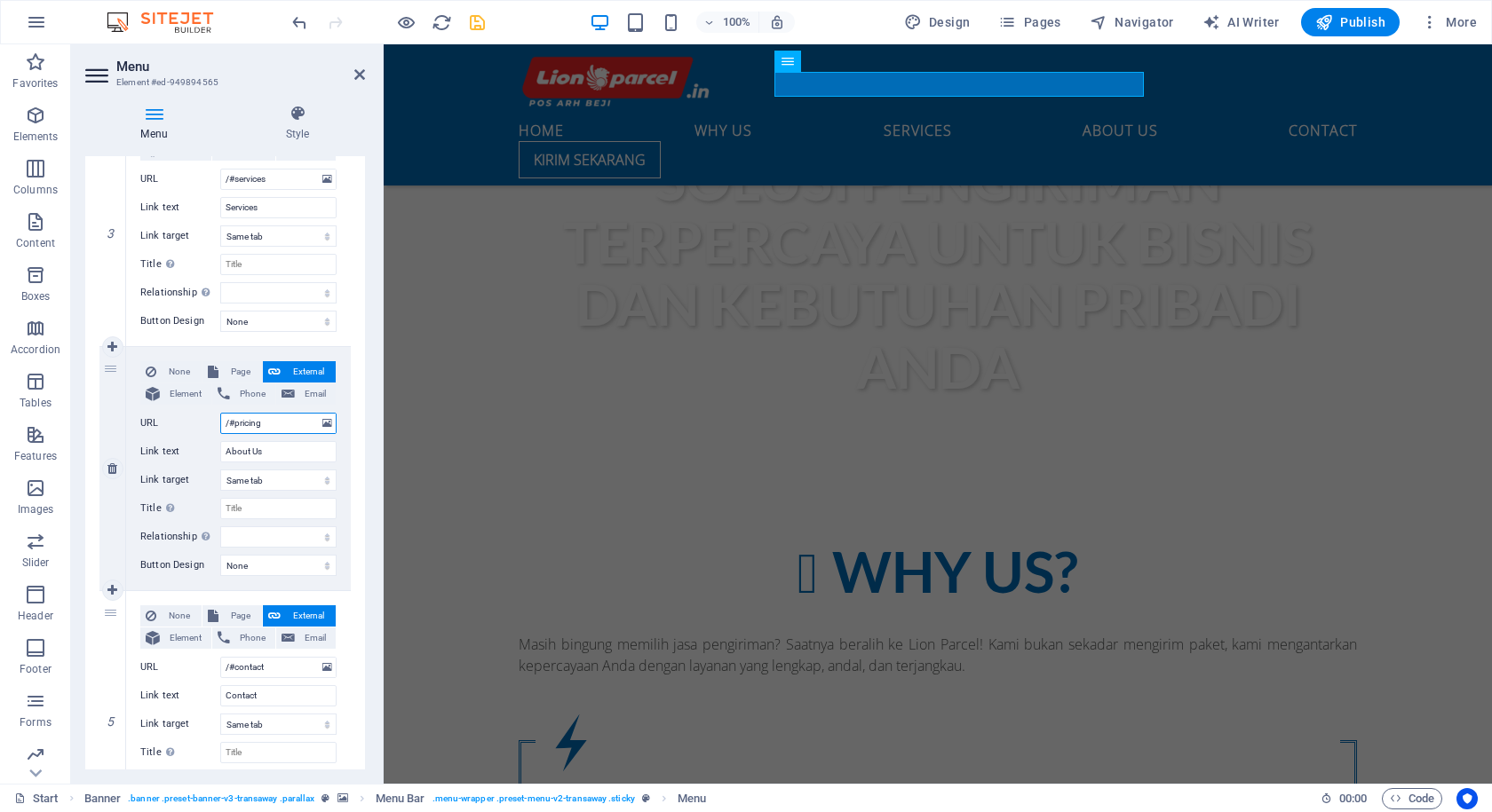
type input "/#a"
select select
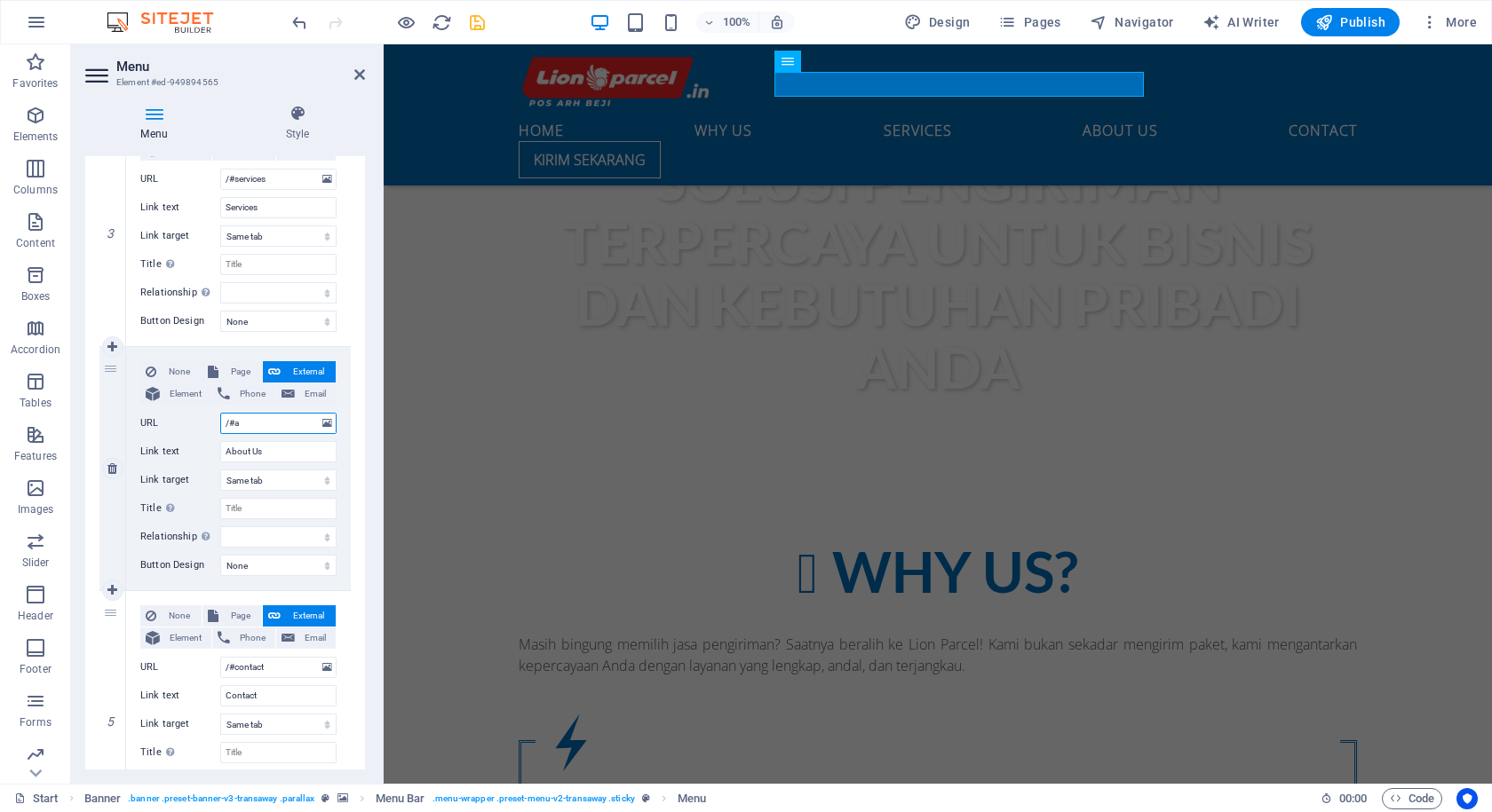
select select
type input "/#aboutu"
select select
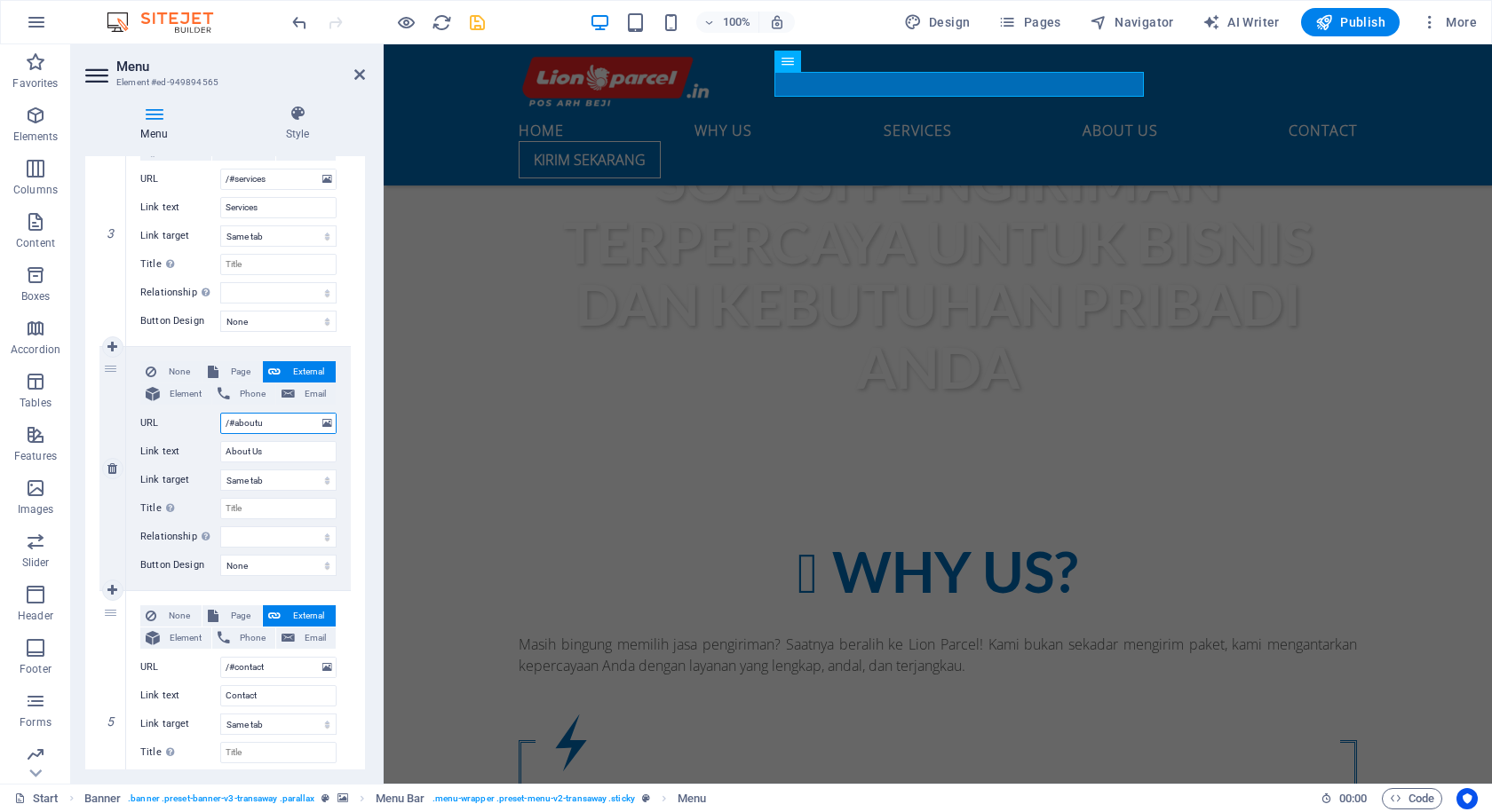
select select
type input "/#aboutus"
select select
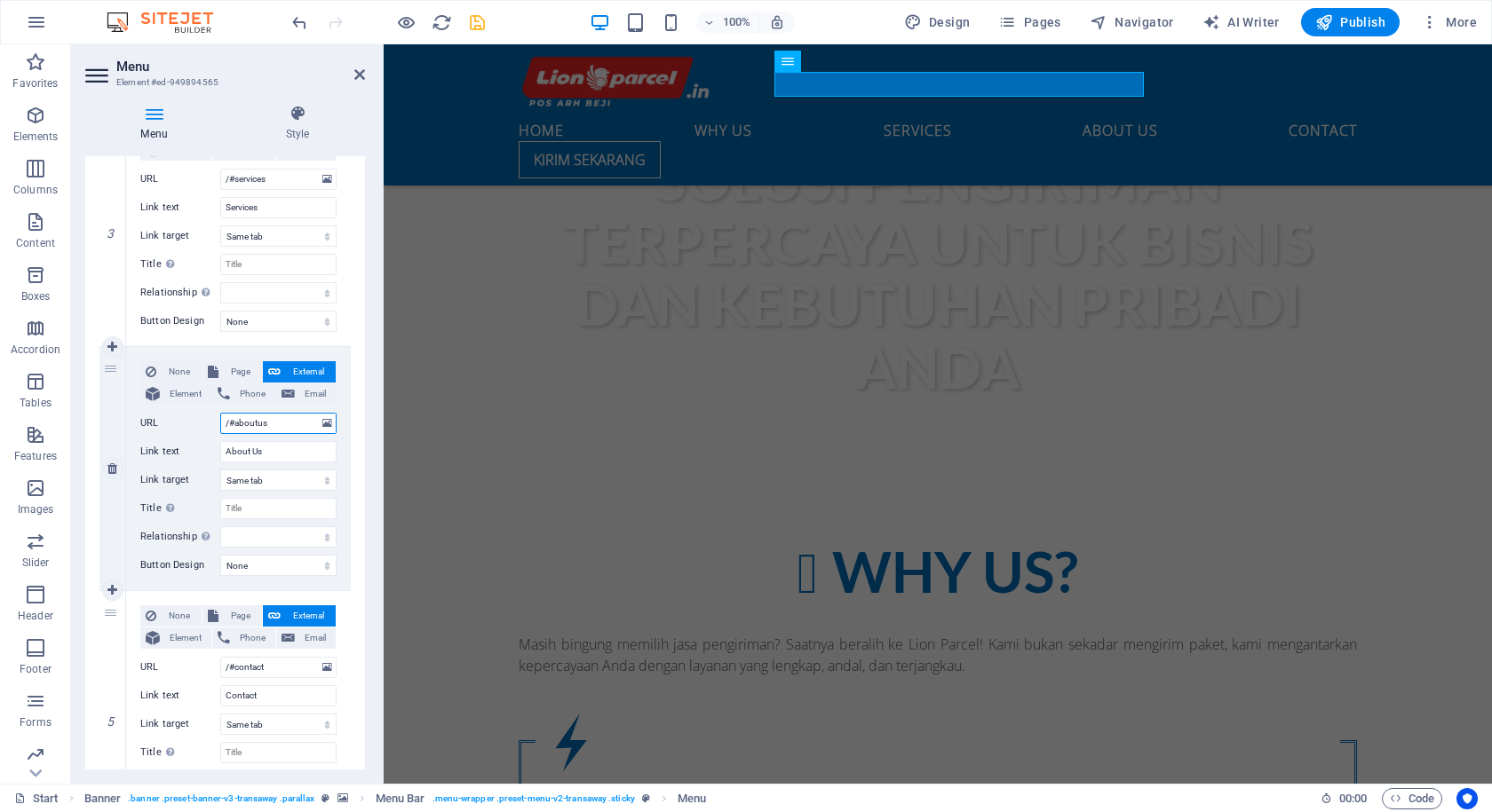
select select
click at [473, 24] on icon "save" at bounding box center [477, 22] width 21 height 21
checkbox input "false"
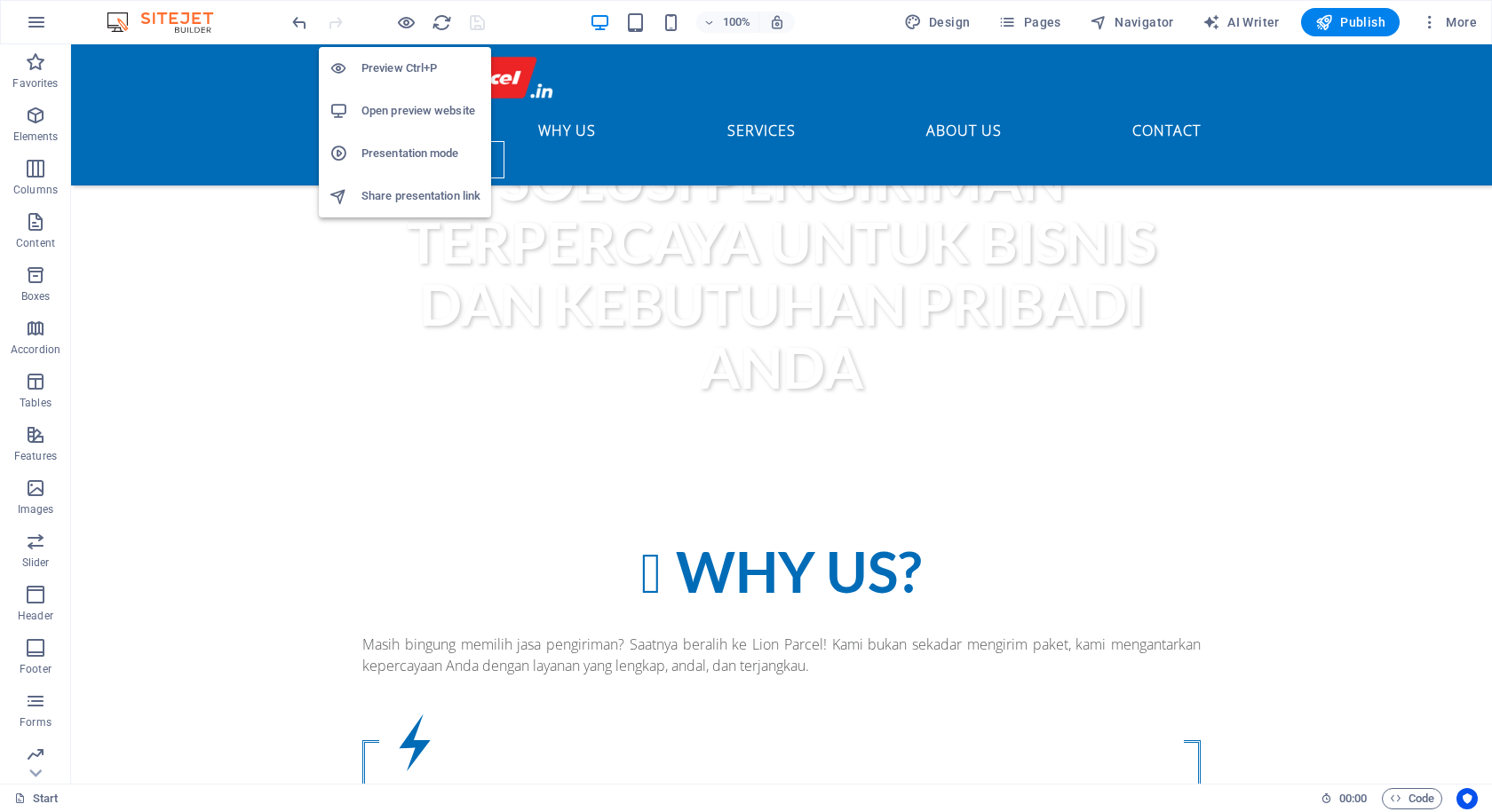
click at [419, 106] on h6 "Open preview website" at bounding box center [420, 110] width 119 height 22
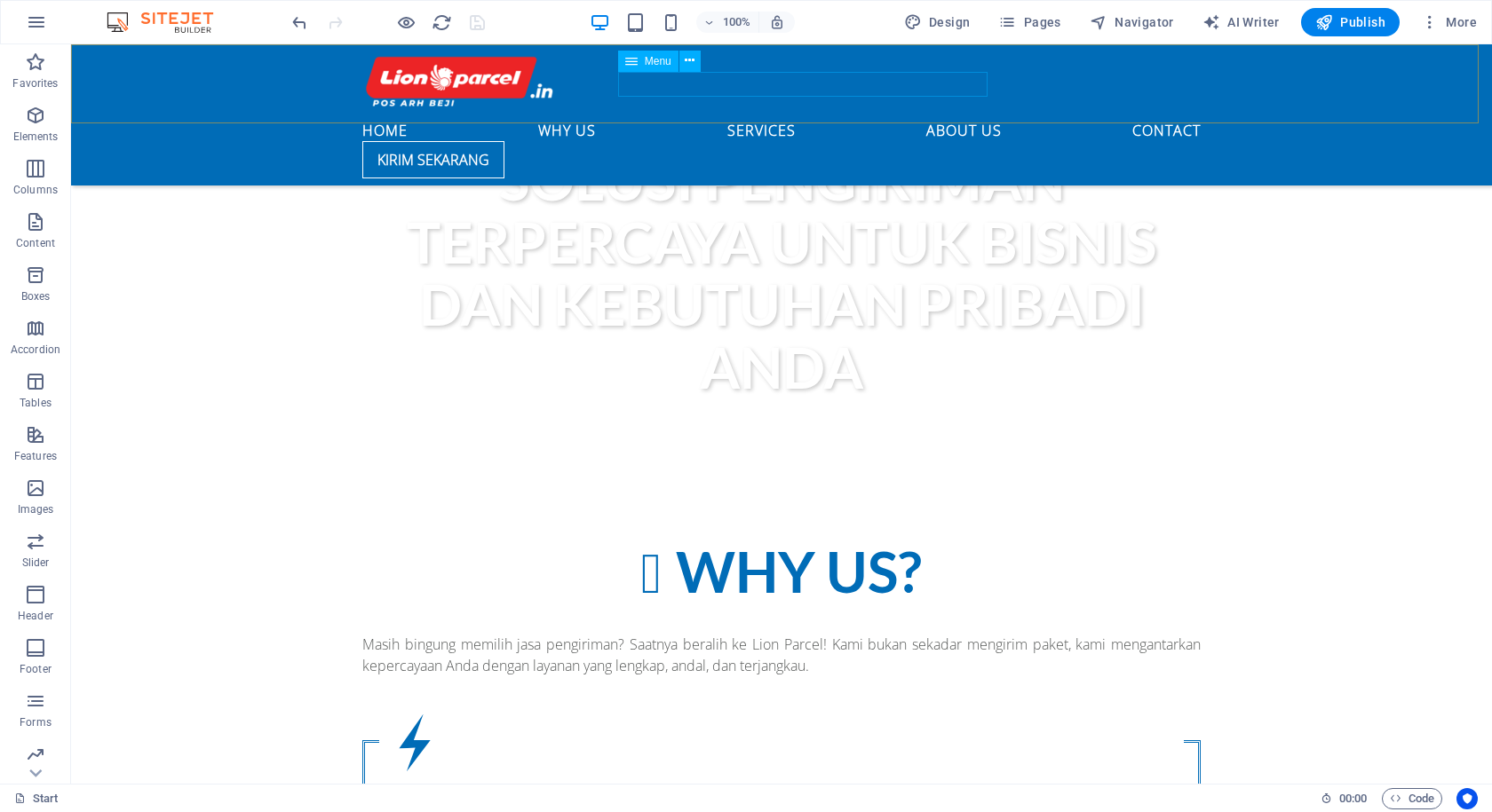
click at [660, 65] on span "Menu" at bounding box center [658, 61] width 26 height 10
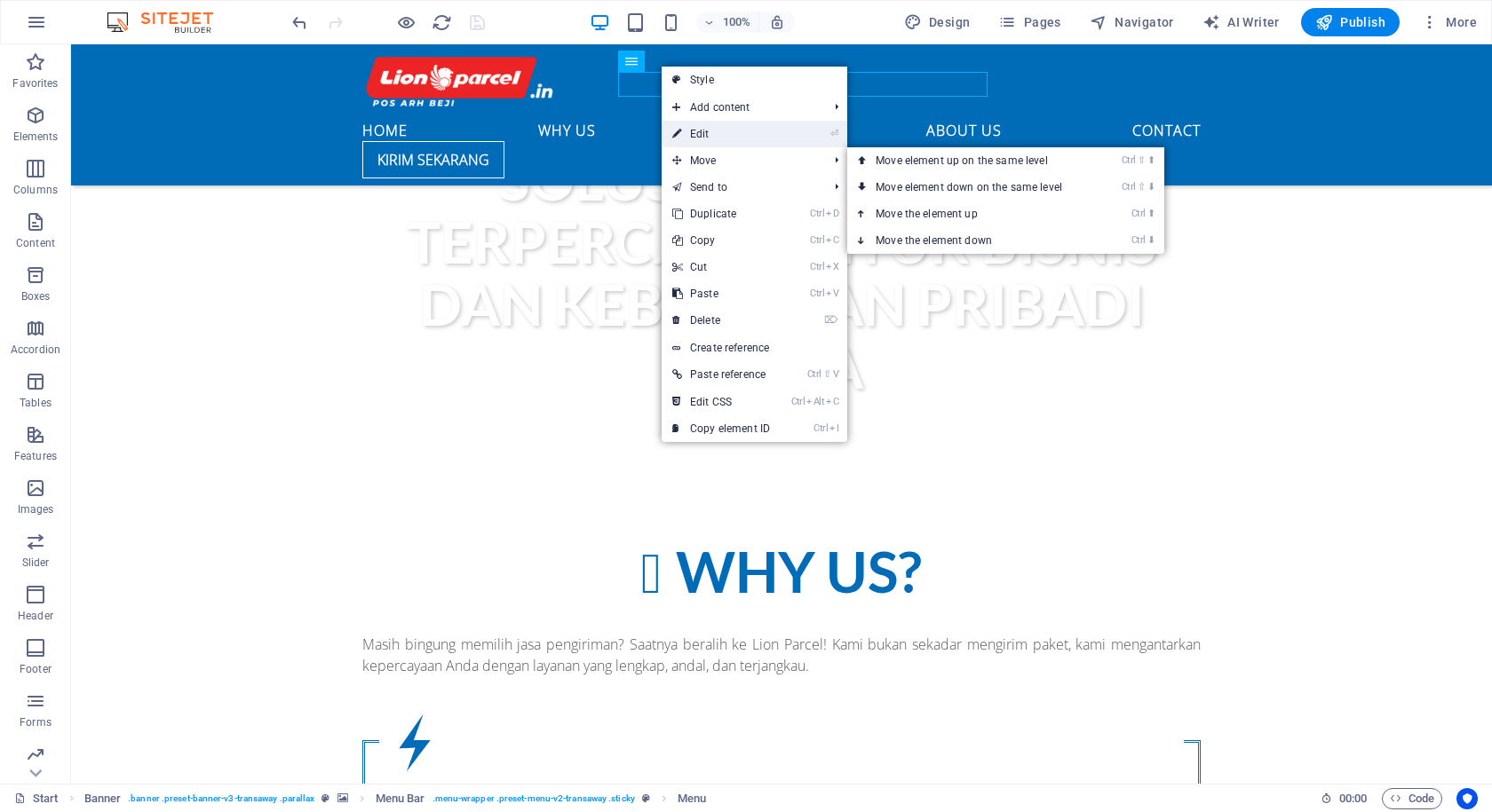
click at [747, 129] on link "⏎ Edit" at bounding box center [721, 134] width 119 height 26
select select
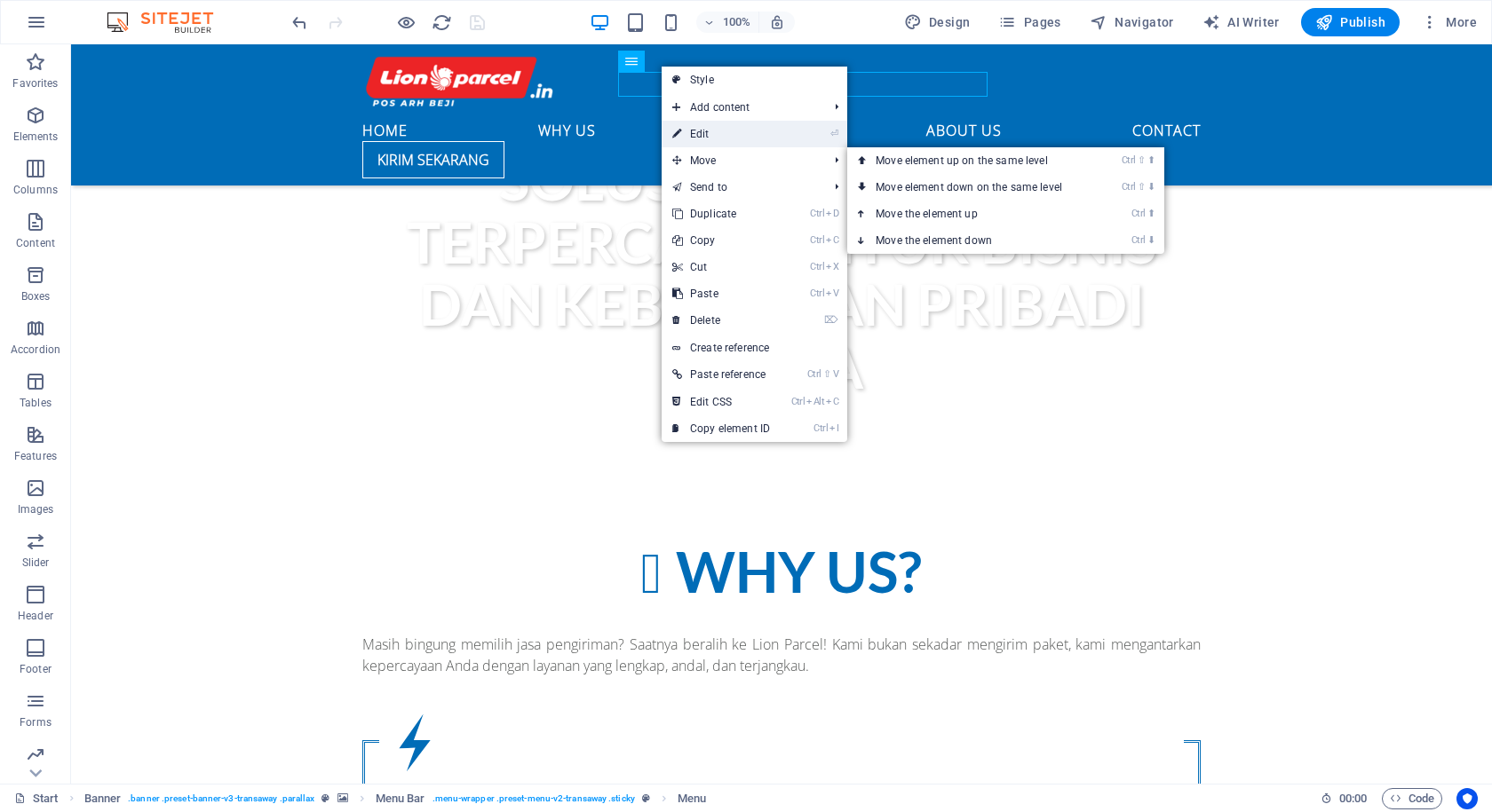
select select
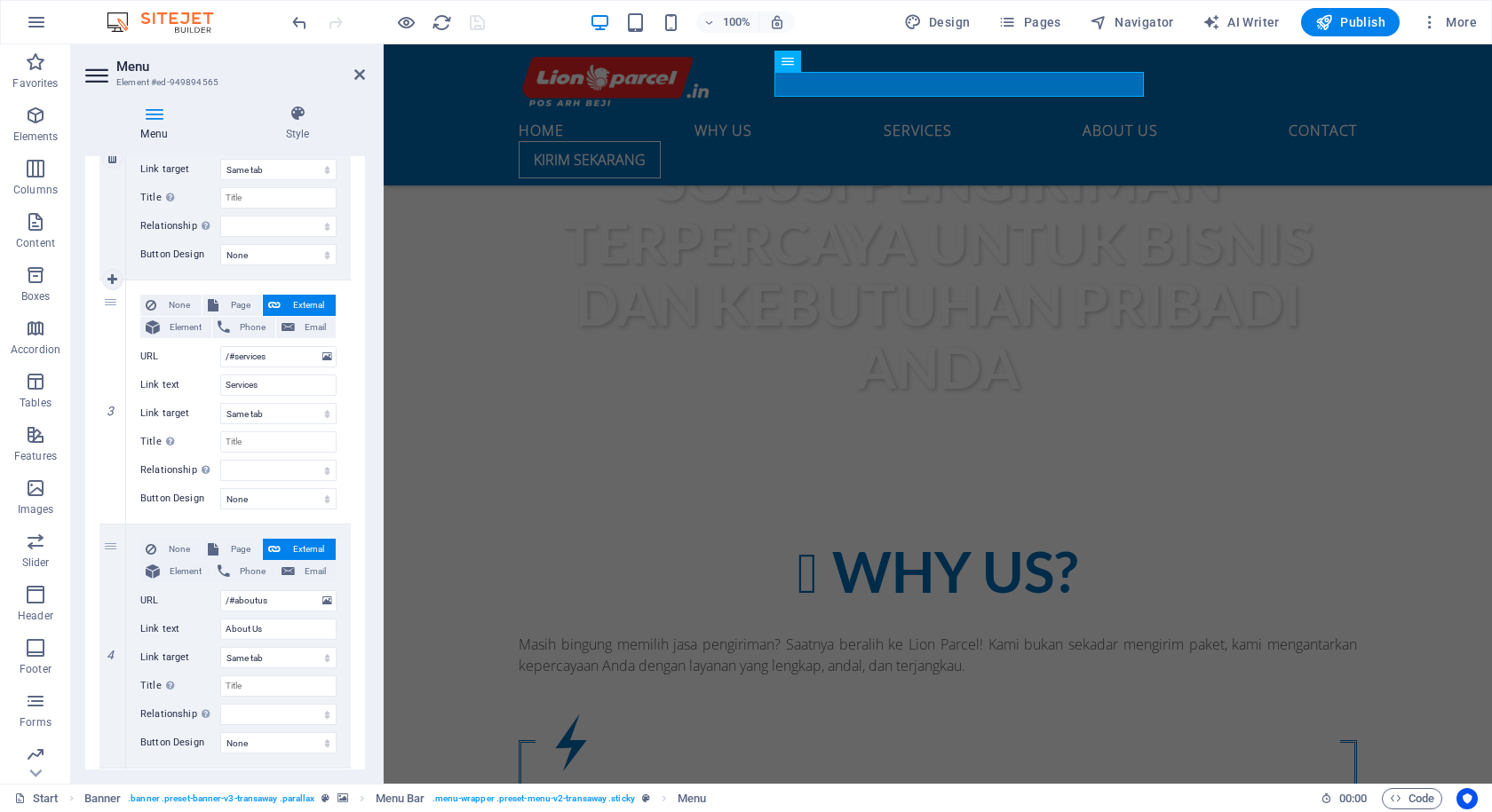
scroll to position [621, 0]
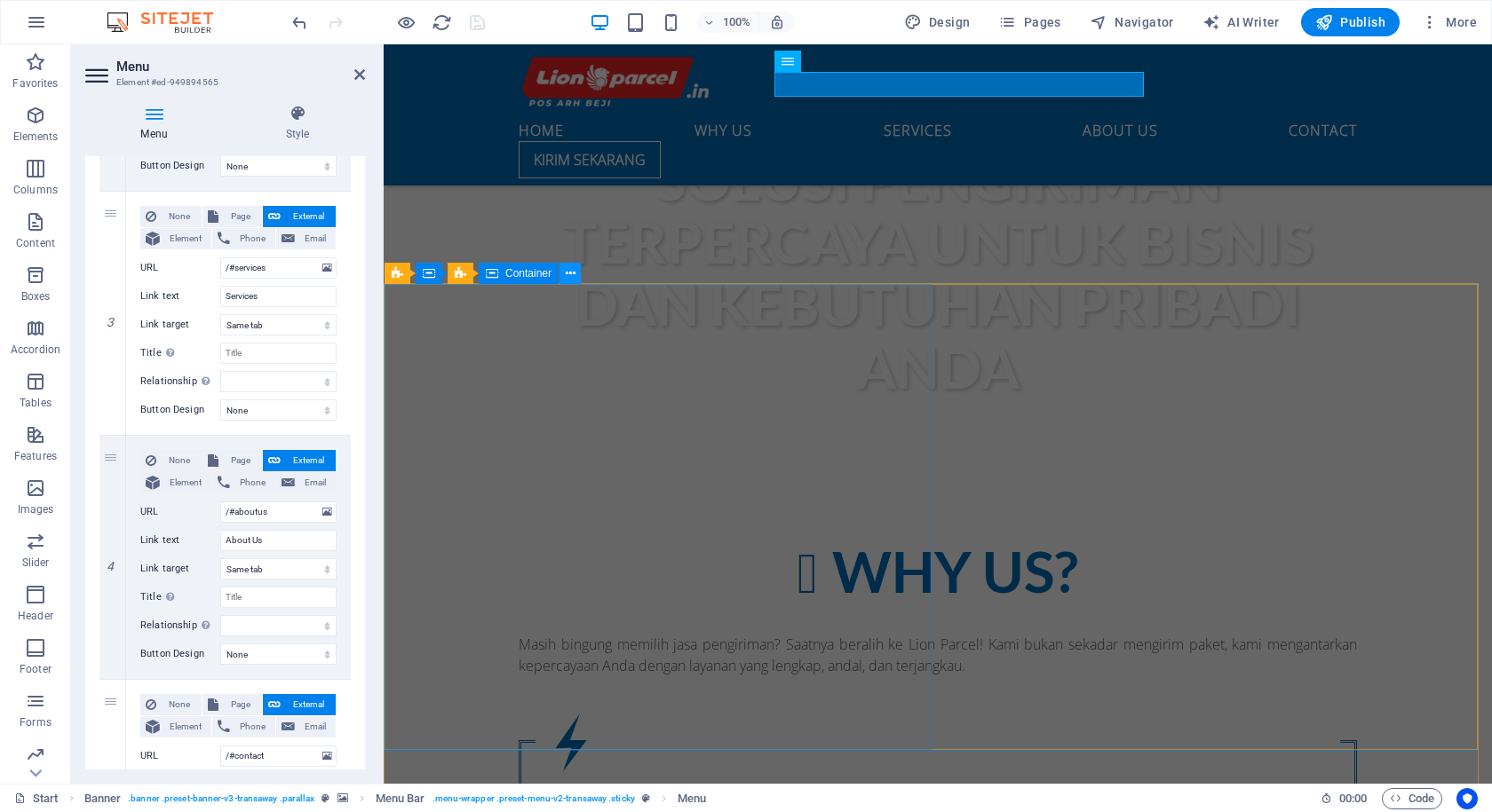
click at [568, 271] on icon at bounding box center [570, 274] width 9 height 19
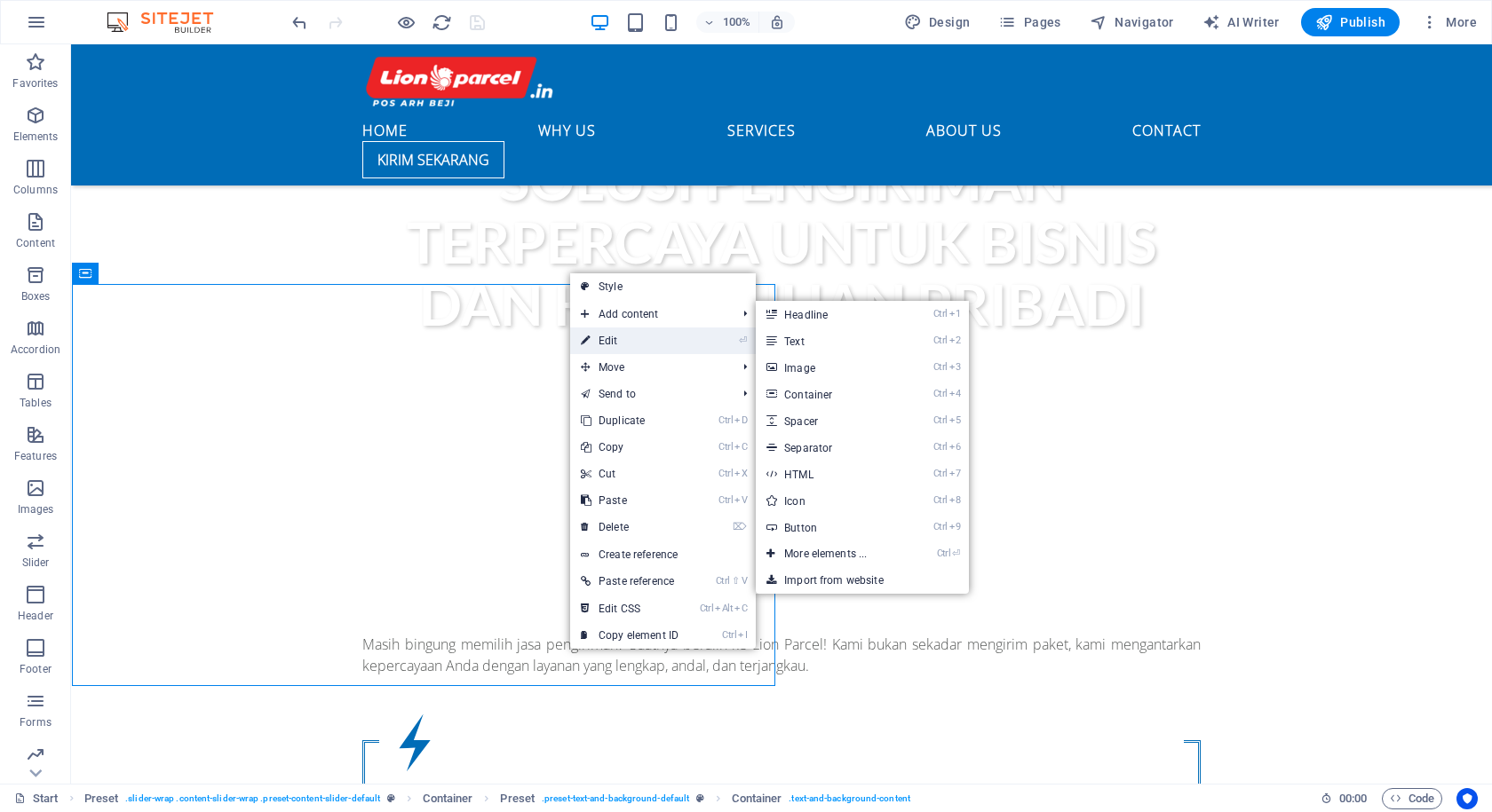
click at [608, 336] on link "⏎ Edit" at bounding box center [629, 341] width 119 height 26
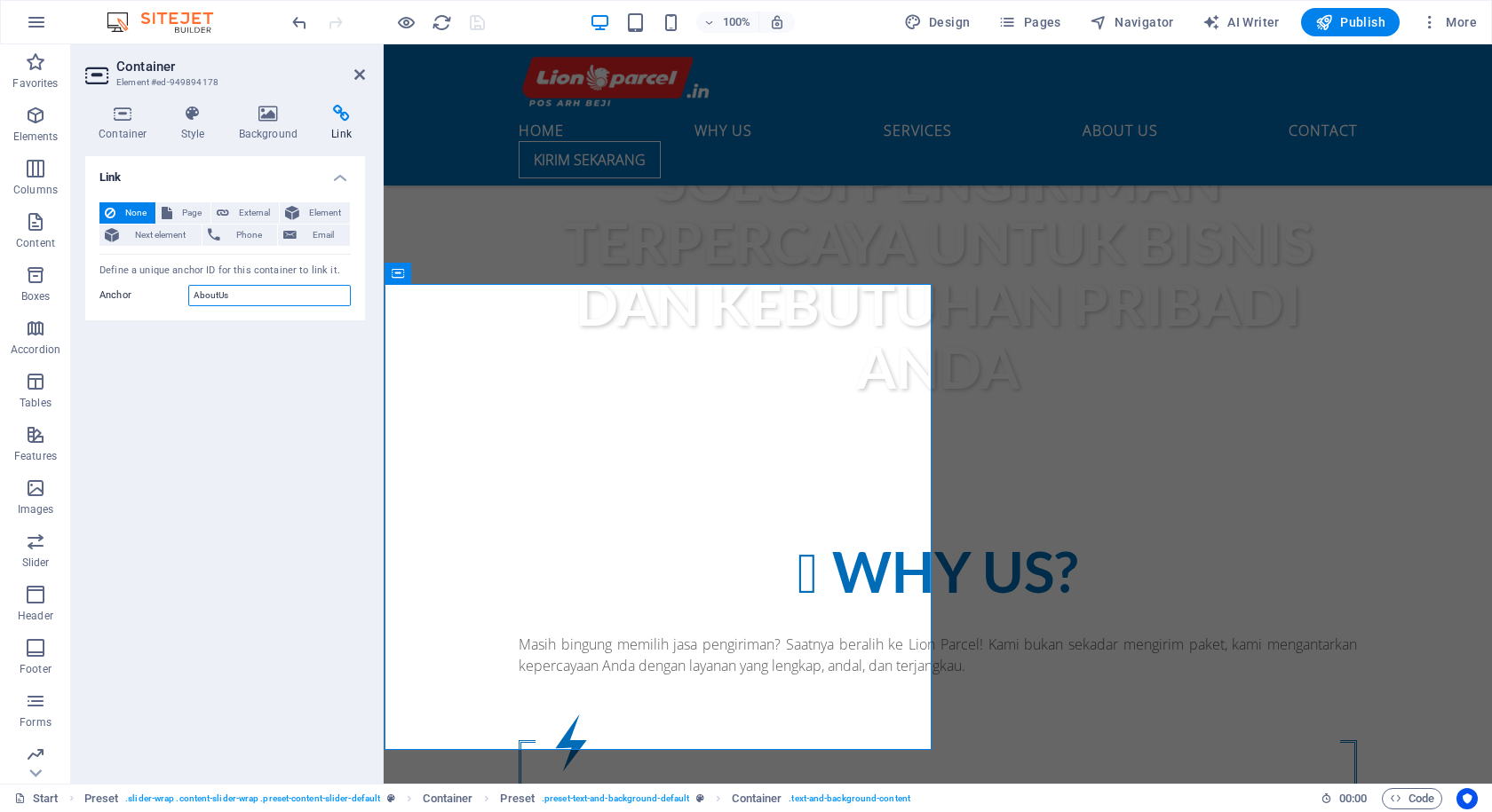
drag, startPoint x: 199, startPoint y: 303, endPoint x: 190, endPoint y: 304, distance: 9.1
click at [190, 304] on input "AboutUs" at bounding box center [270, 296] width 163 height 22
click at [217, 303] on input "aboutUs" at bounding box center [270, 296] width 163 height 22
type input "aboutus"
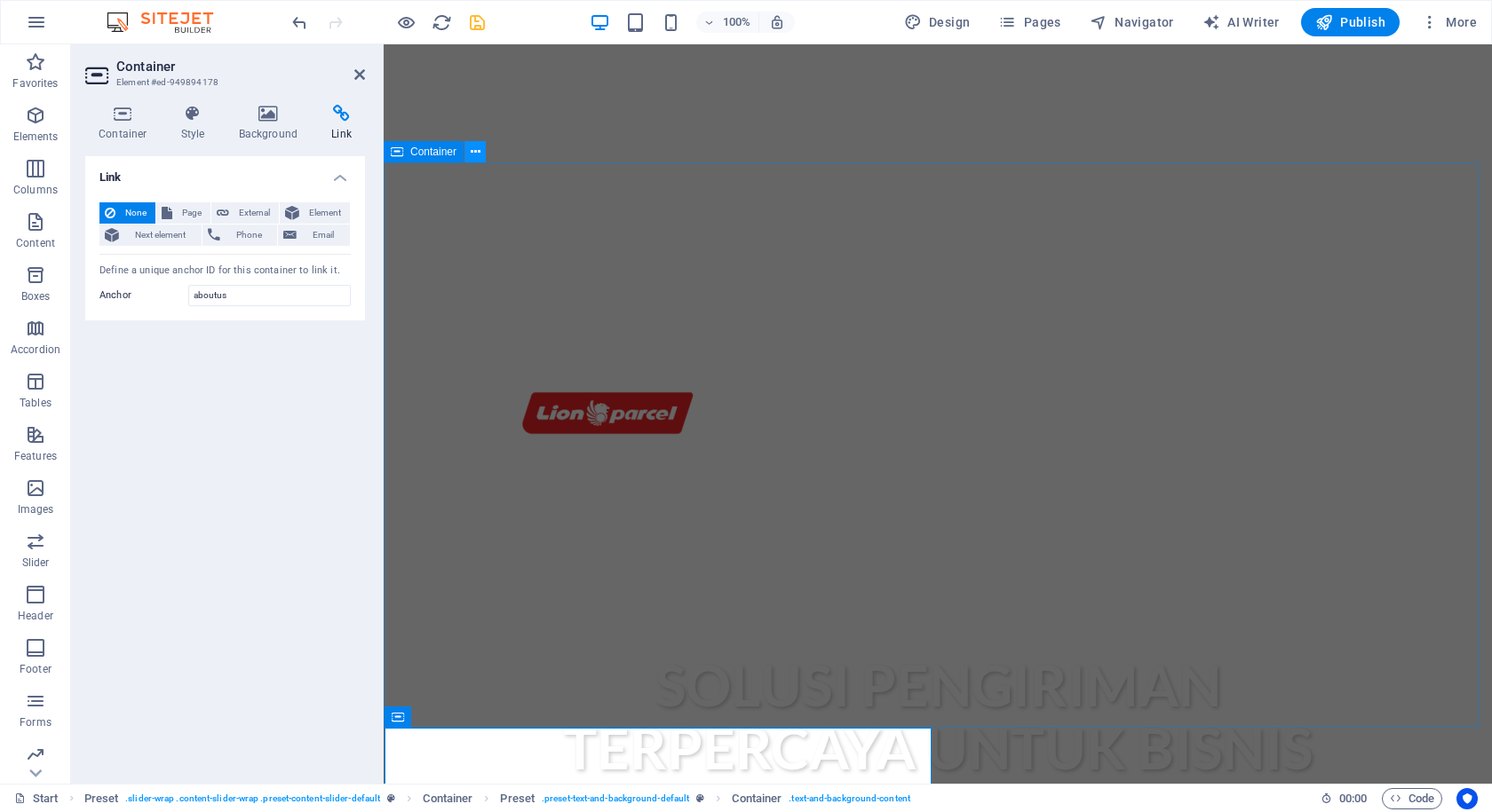
click at [476, 156] on icon at bounding box center [475, 152] width 9 height 19
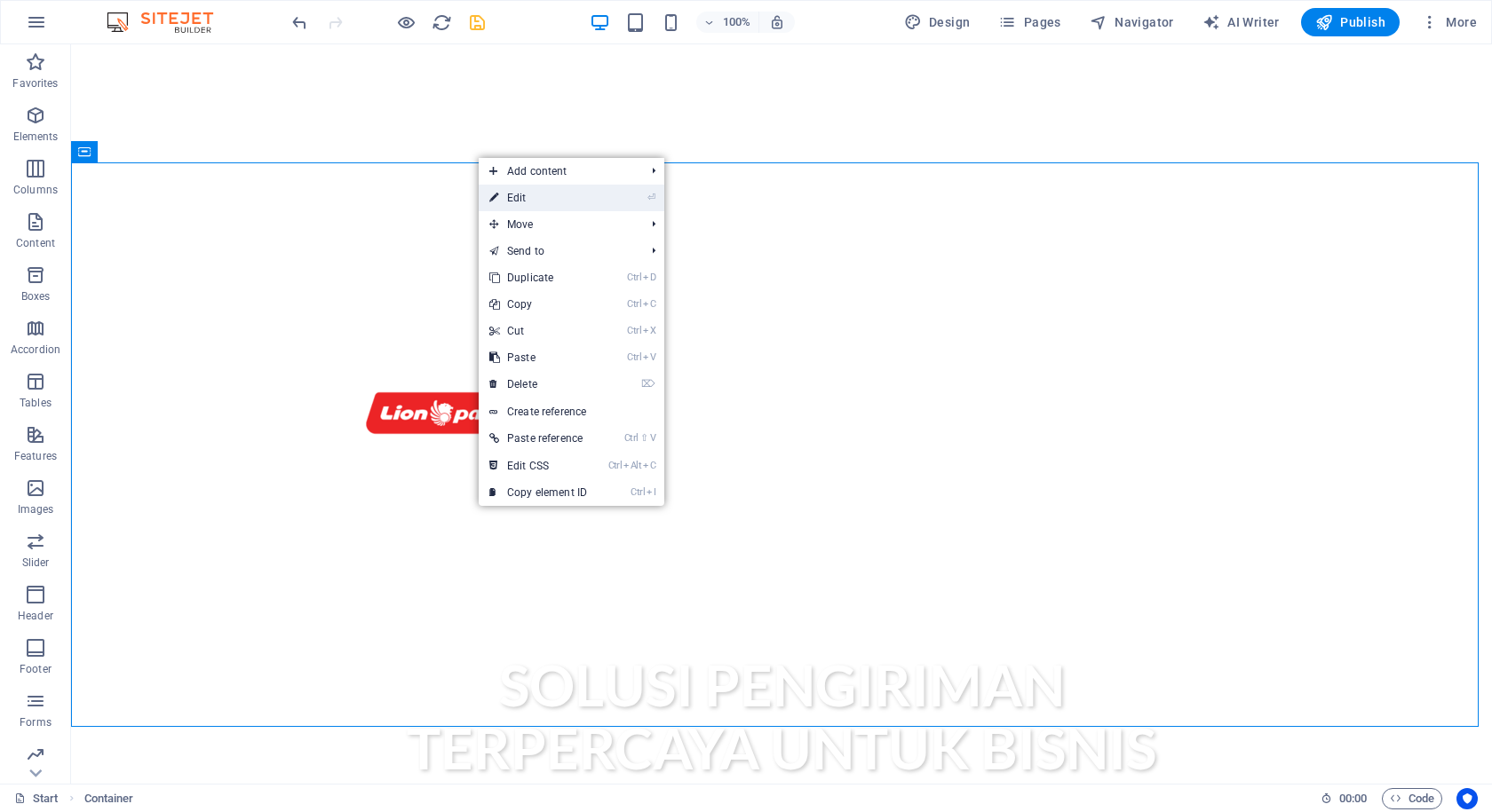
click at [514, 202] on link "⏎ Edit" at bounding box center [537, 197] width 119 height 26
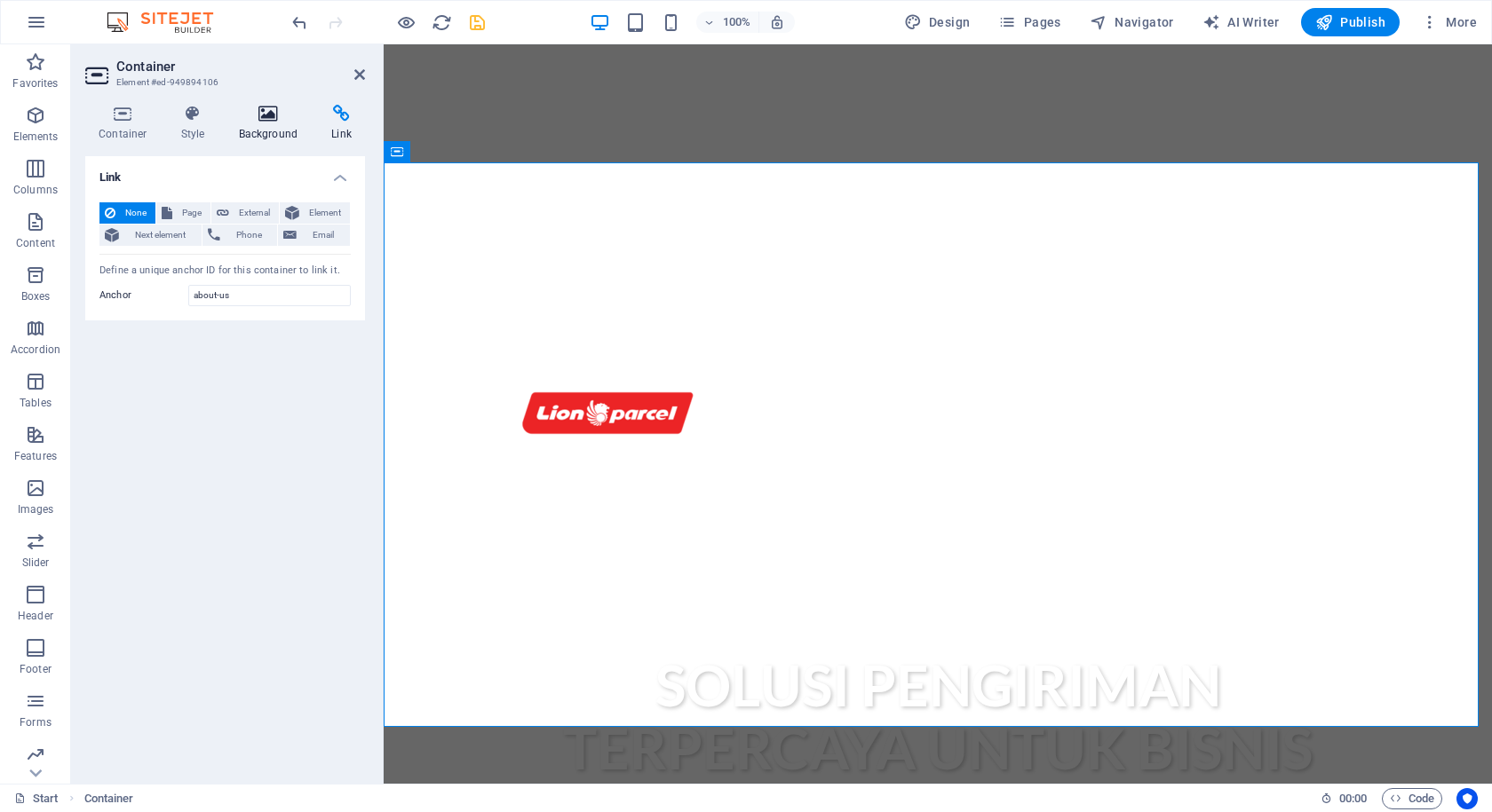
click at [283, 118] on icon at bounding box center [269, 113] width 86 height 18
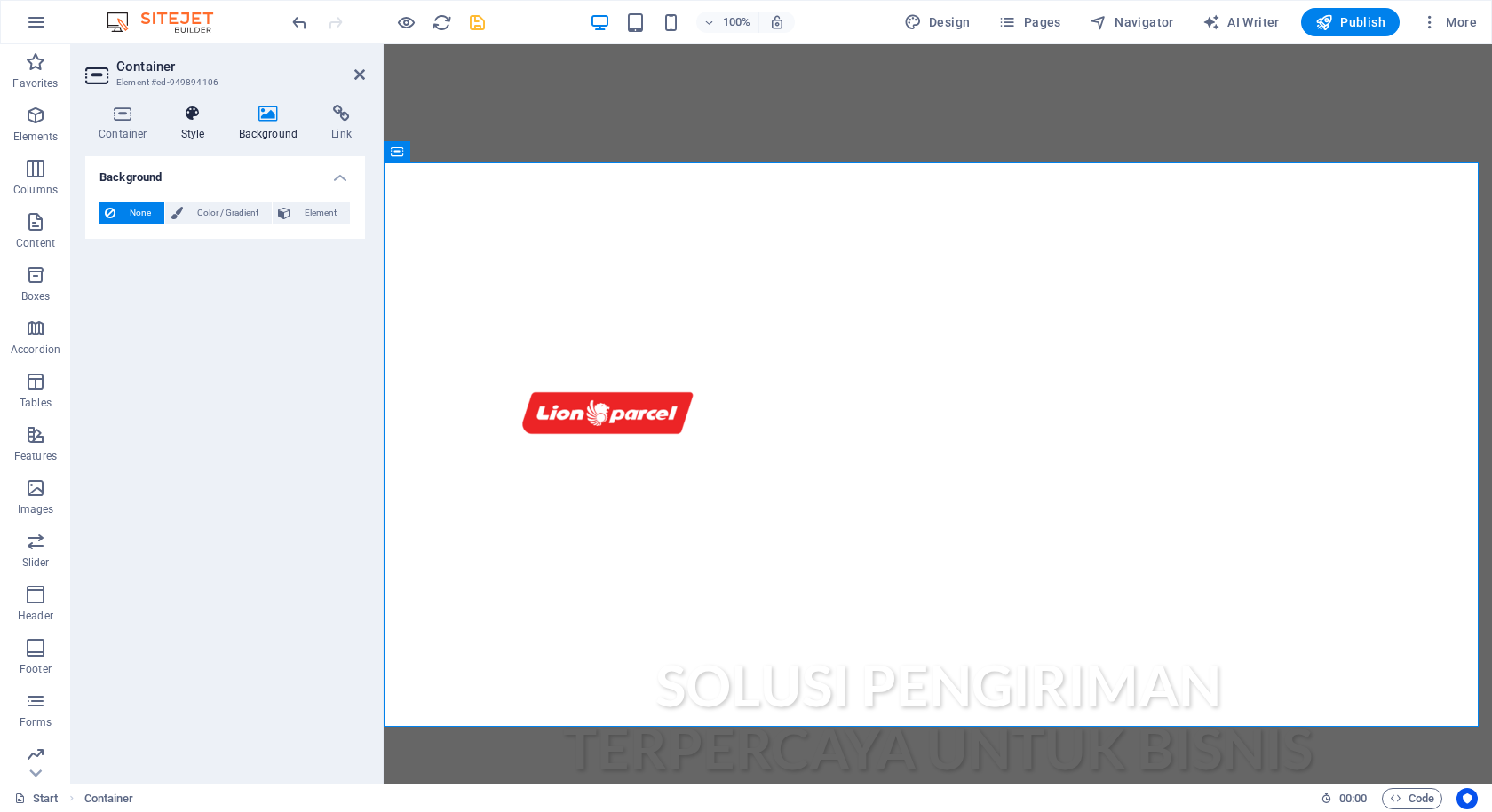
click at [193, 119] on icon at bounding box center [193, 113] width 51 height 18
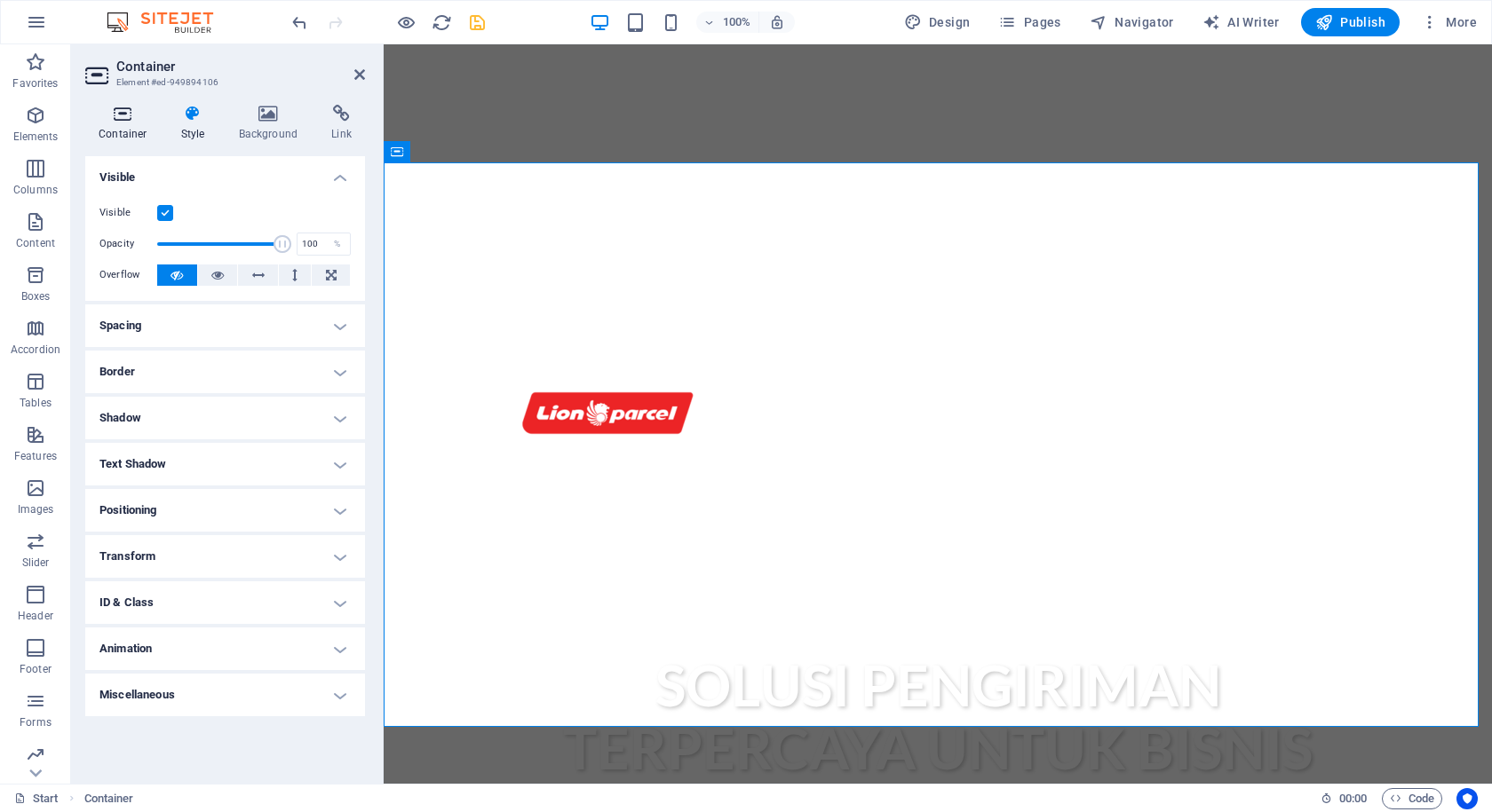
click at [120, 121] on icon at bounding box center [123, 113] width 76 height 18
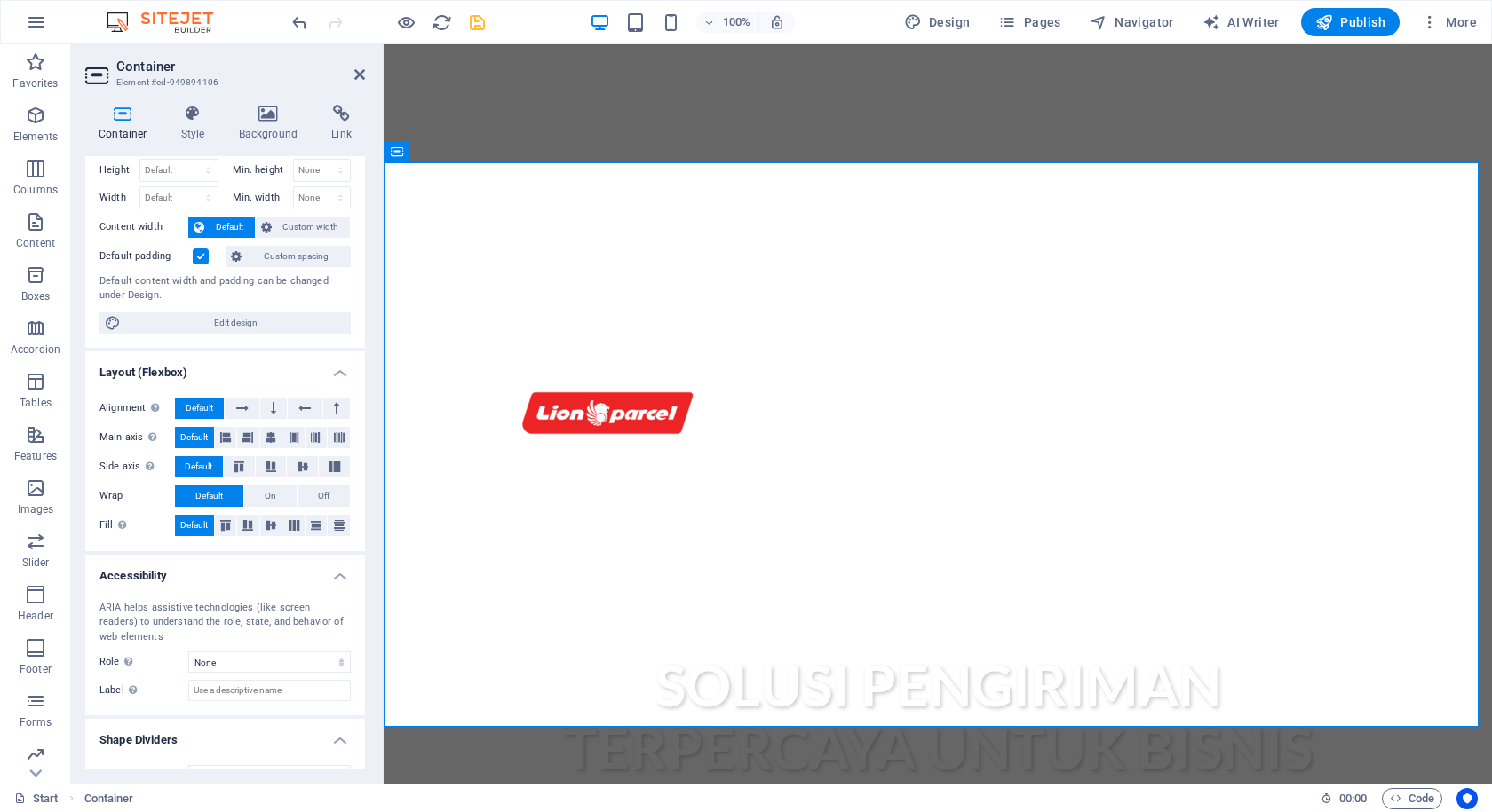
scroll to position [75, 0]
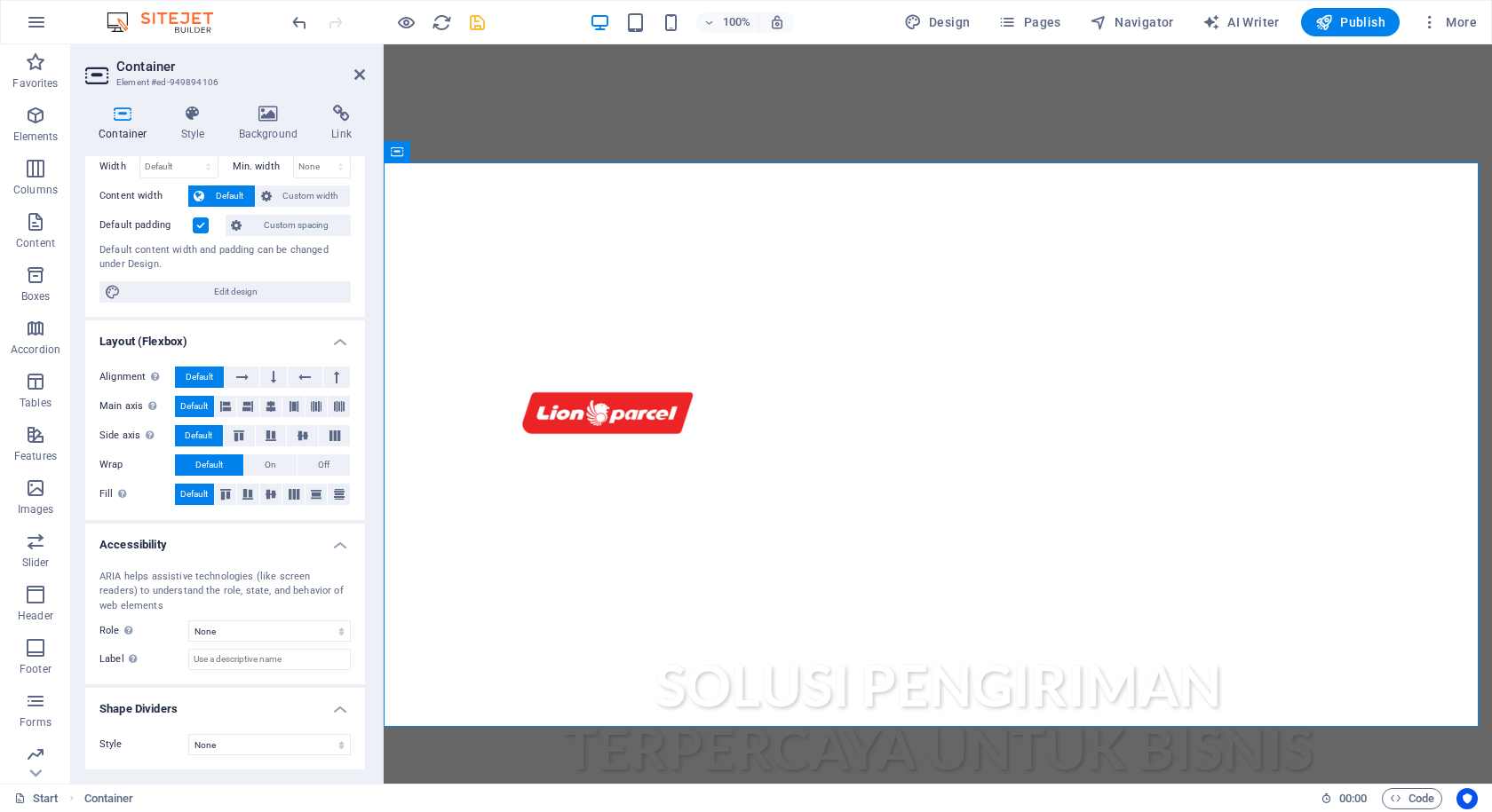
click at [478, 17] on icon "save" at bounding box center [477, 22] width 21 height 21
checkbox input "false"
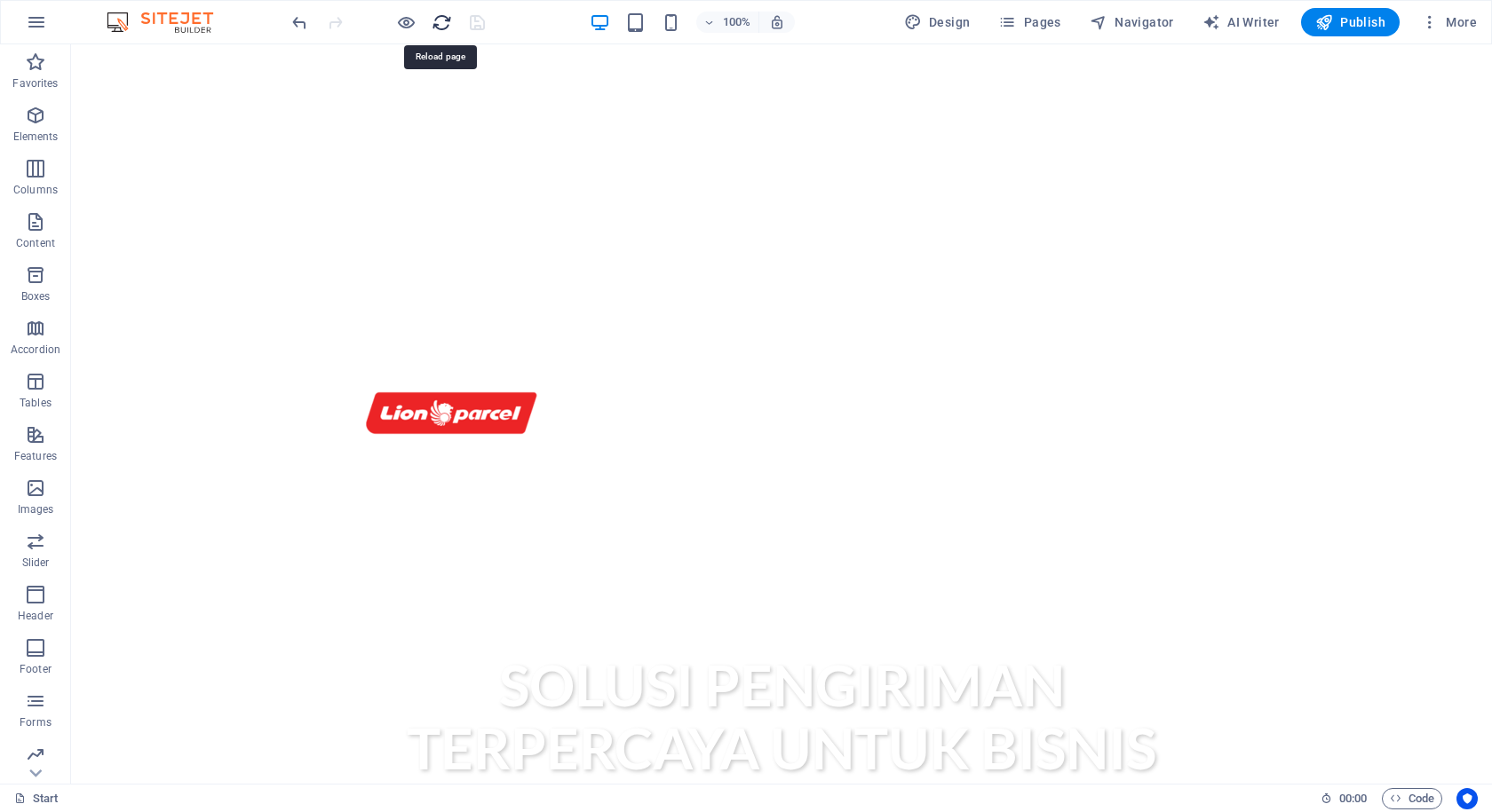
click at [438, 18] on icon "reload" at bounding box center [442, 22] width 21 height 21
click at [409, 22] on icon "button" at bounding box center [406, 22] width 21 height 21
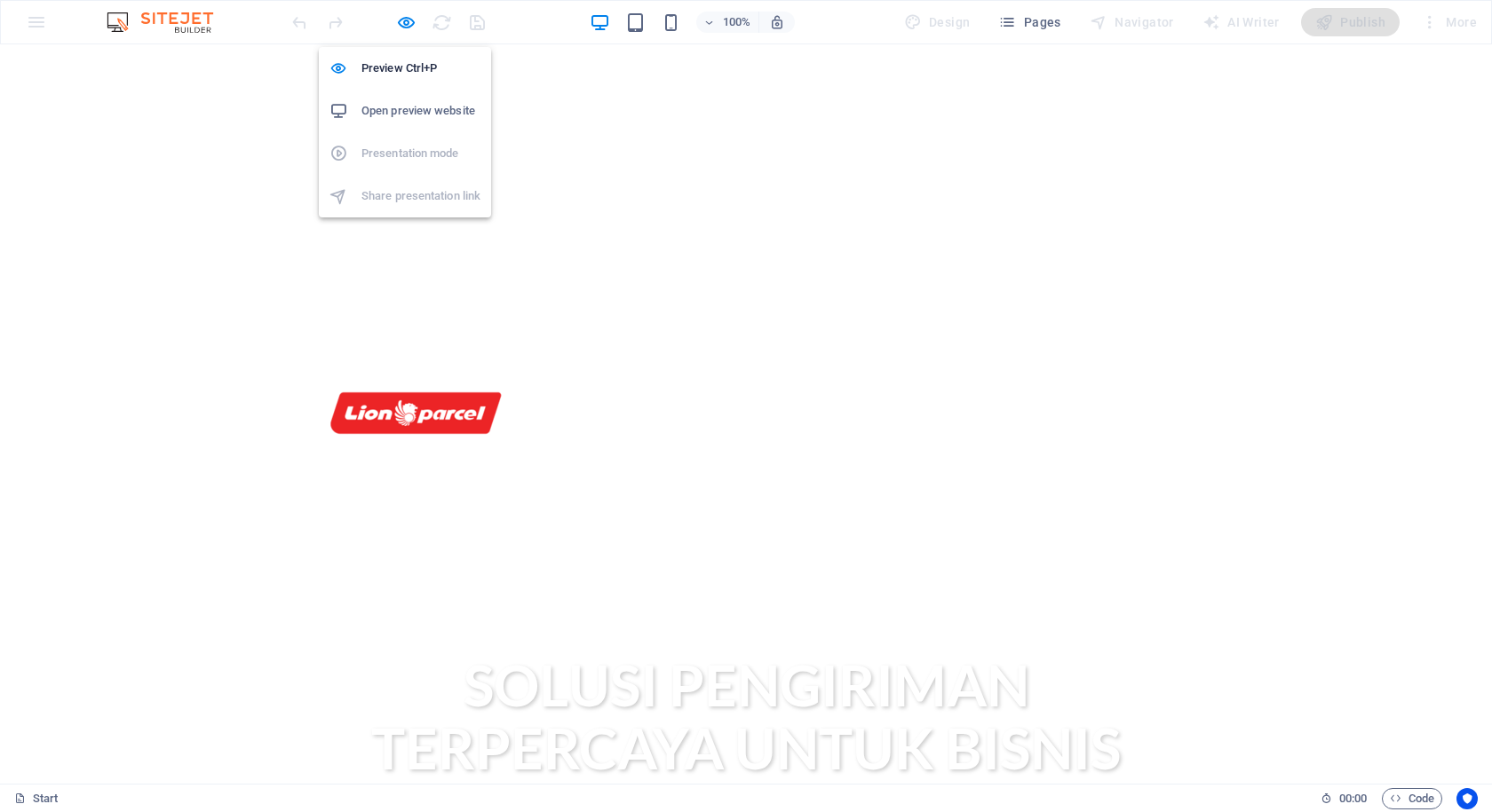
click at [430, 109] on h6 "Open preview website" at bounding box center [420, 110] width 119 height 22
